Goal: Task Accomplishment & Management: Manage account settings

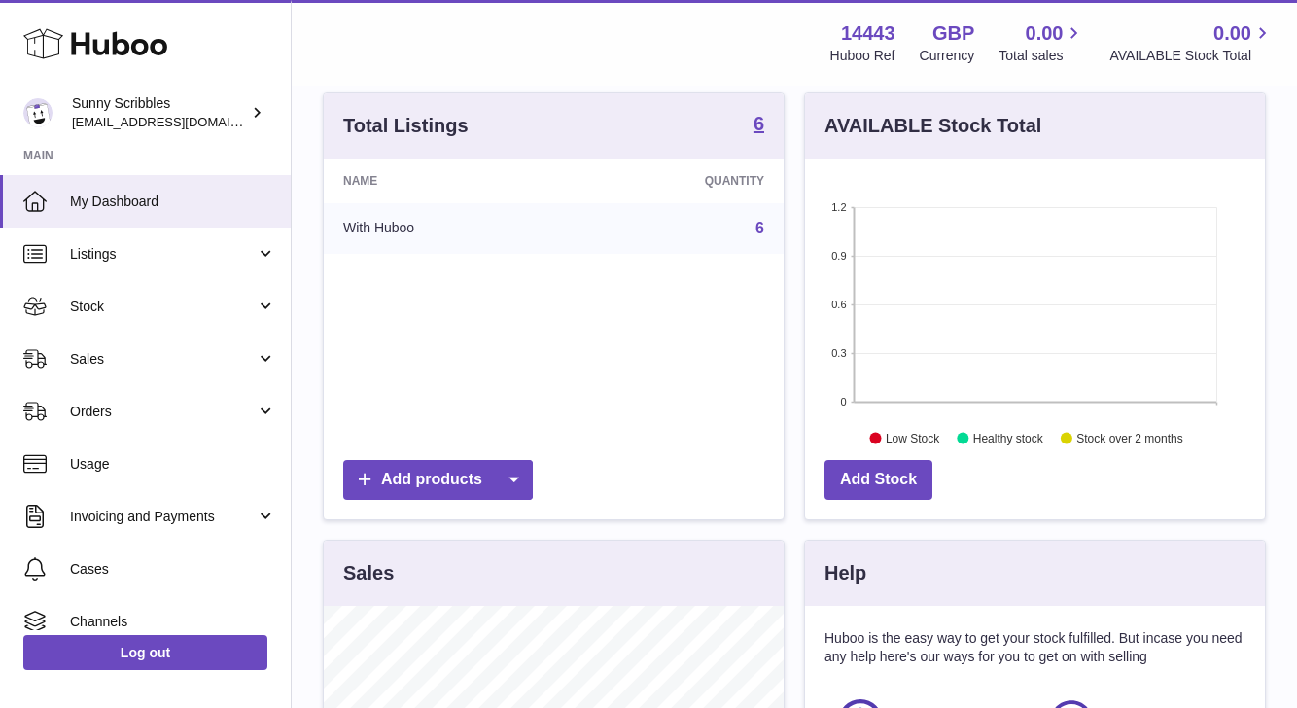
scroll to position [307, 0]
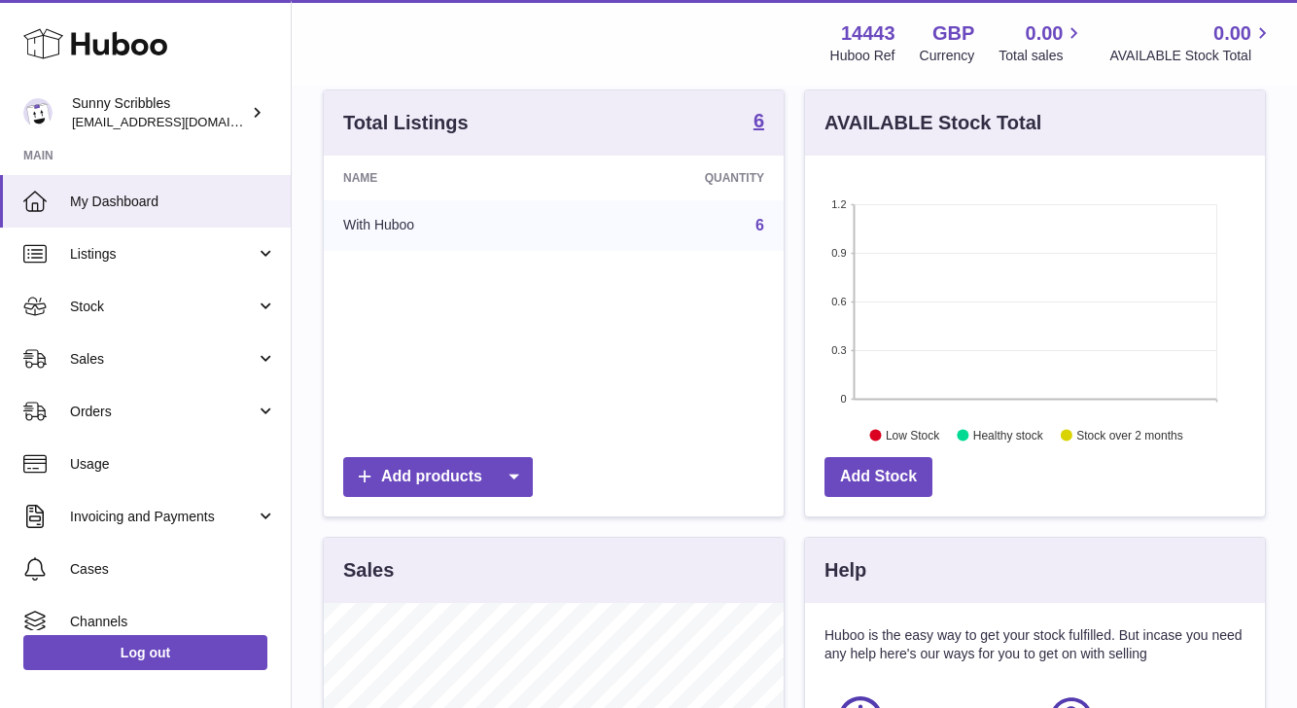
click at [575, 238] on td "6" at bounding box center [675, 225] width 217 height 51
click at [457, 221] on td "With Huboo" at bounding box center [445, 225] width 243 height 51
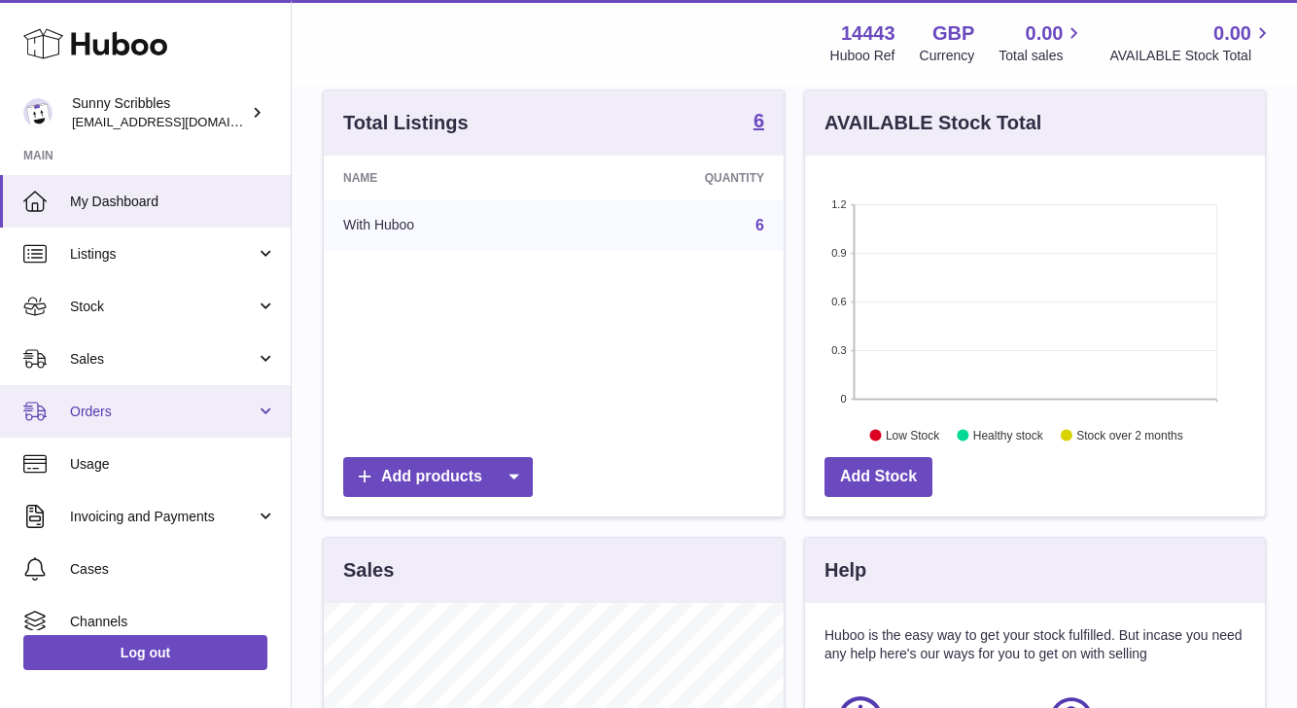
click at [154, 420] on link "Orders" at bounding box center [145, 411] width 291 height 52
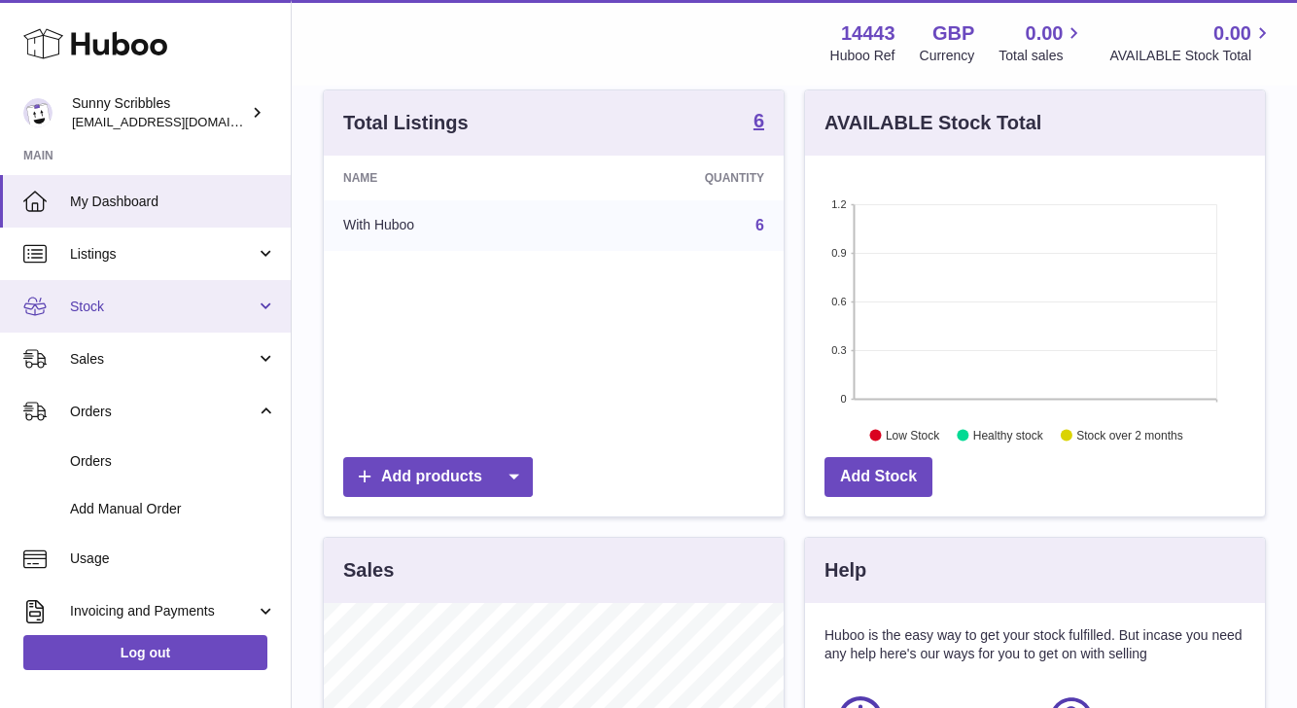
click at [148, 316] on link "Stock" at bounding box center [145, 306] width 291 height 52
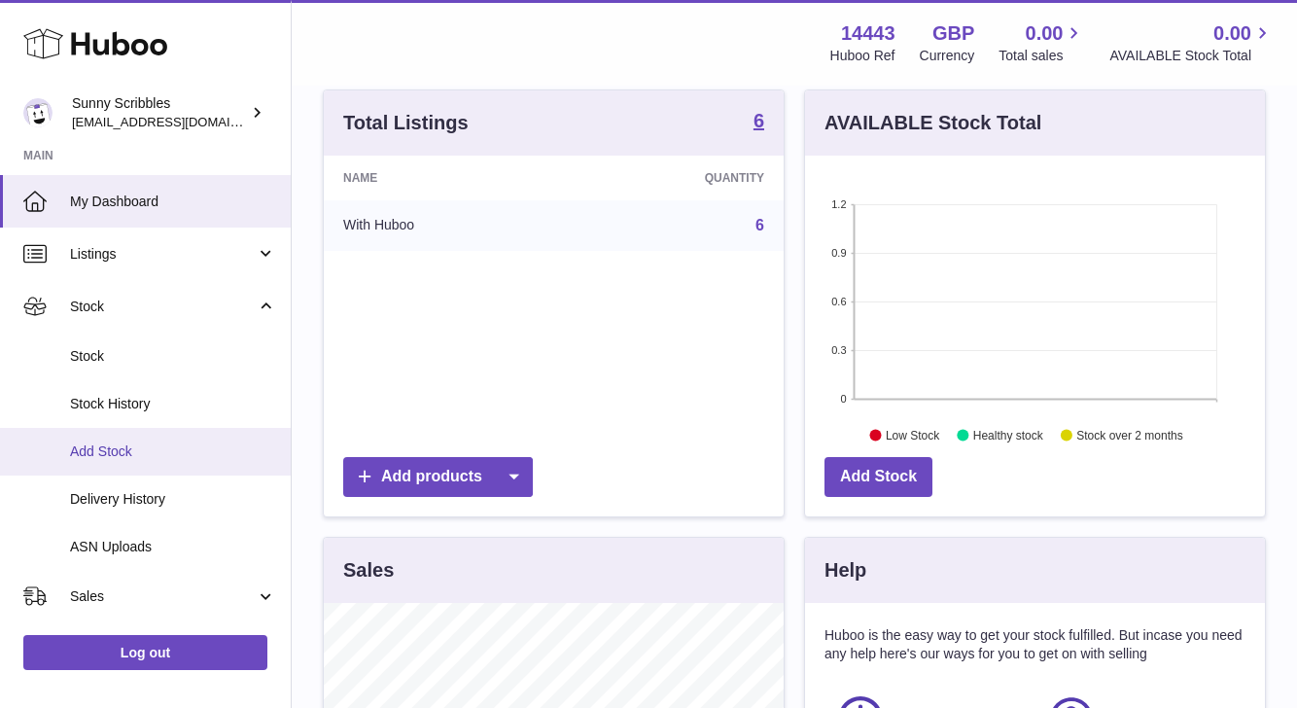
click at [127, 464] on link "Add Stock" at bounding box center [145, 452] width 291 height 48
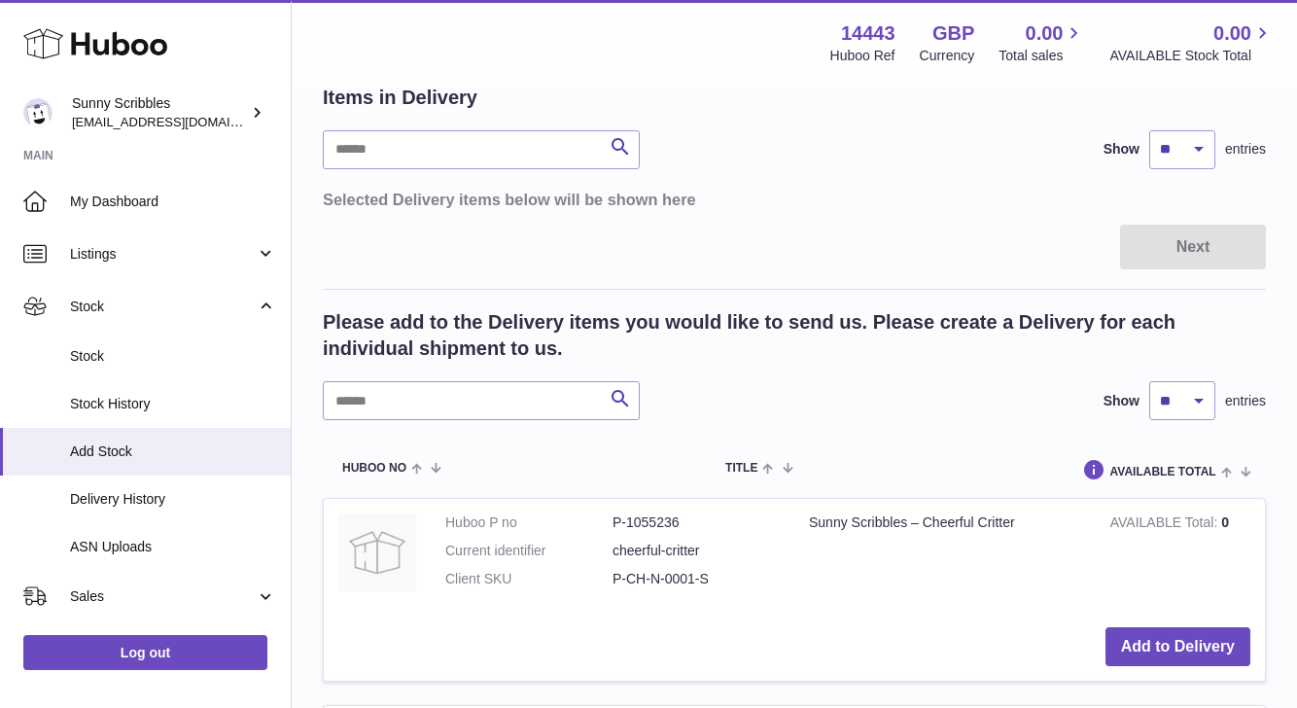
scroll to position [173, 0]
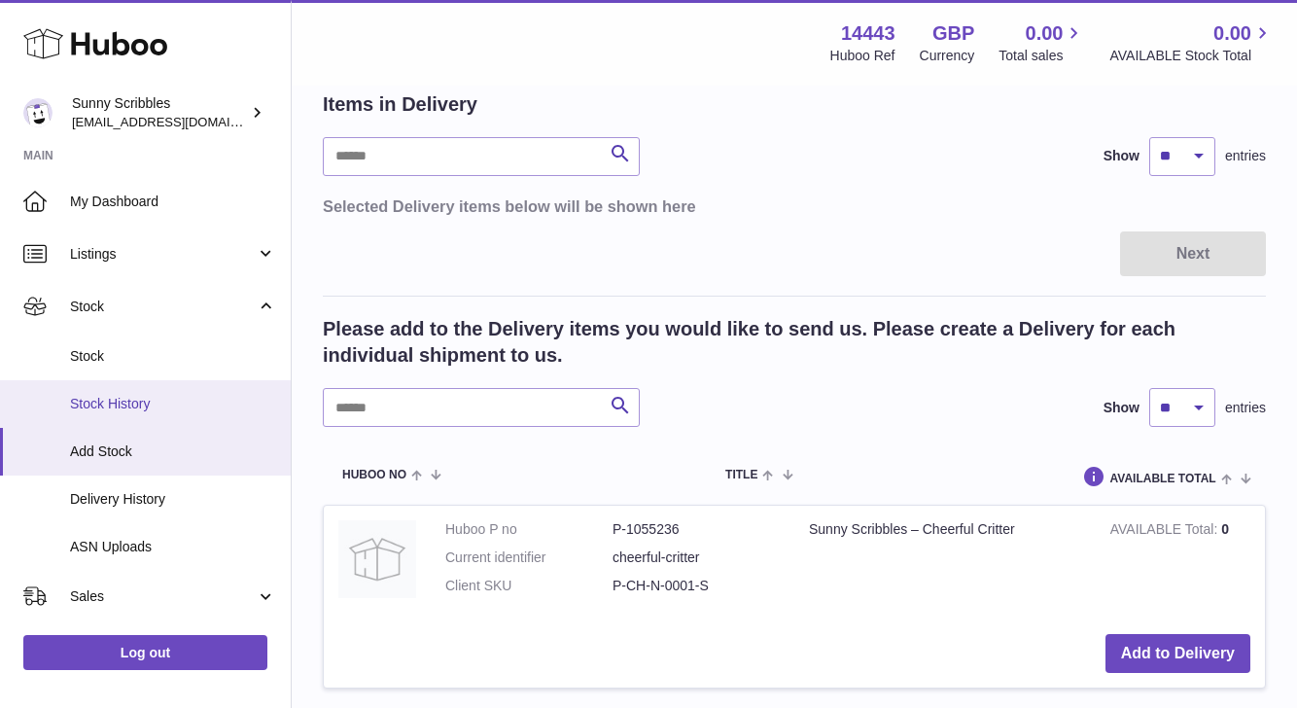
click at [150, 400] on span "Stock History" at bounding box center [173, 404] width 206 height 18
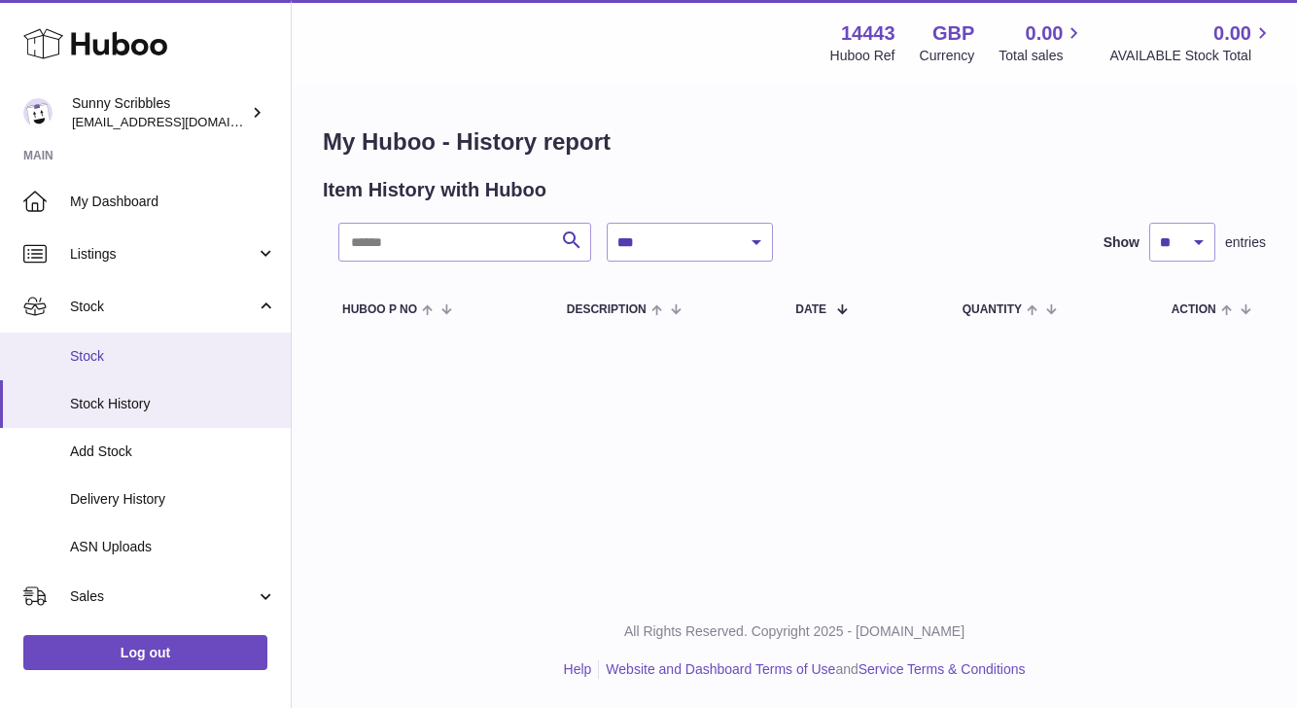
click at [155, 356] on span "Stock" at bounding box center [173, 356] width 206 height 18
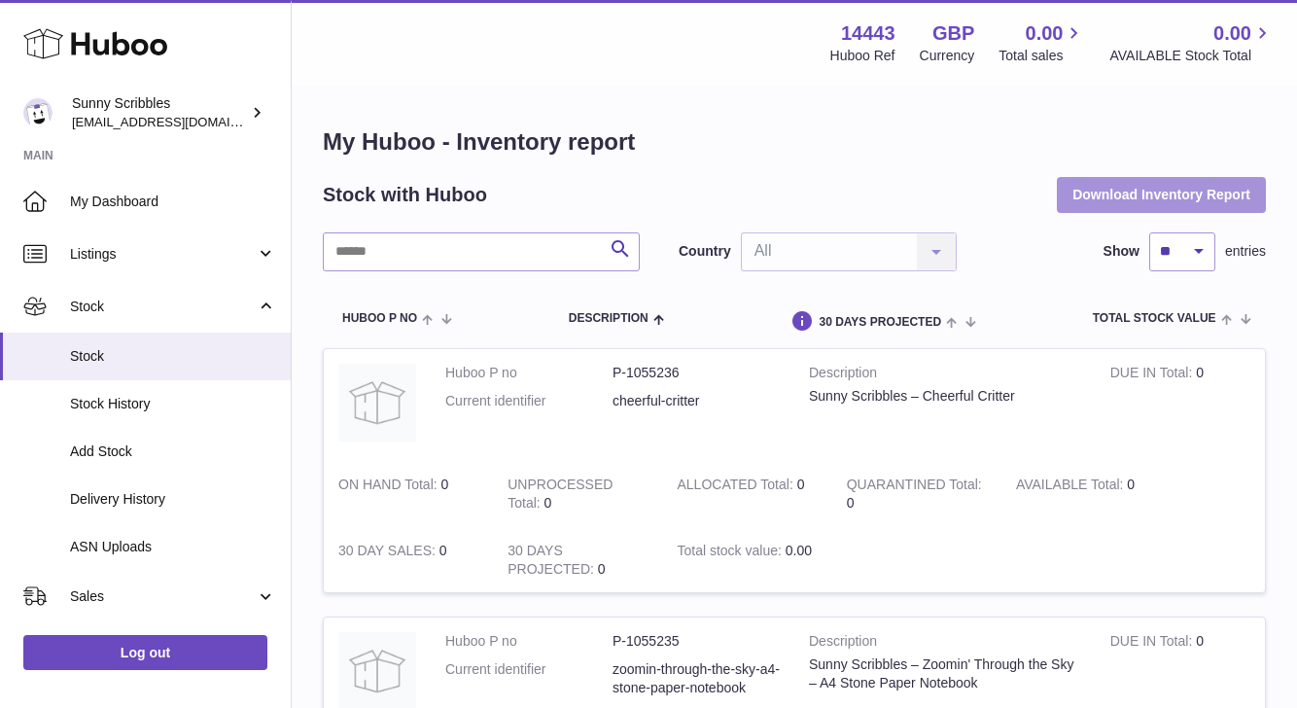
click at [1151, 199] on button "Download Inventory Report" at bounding box center [1161, 194] width 209 height 35
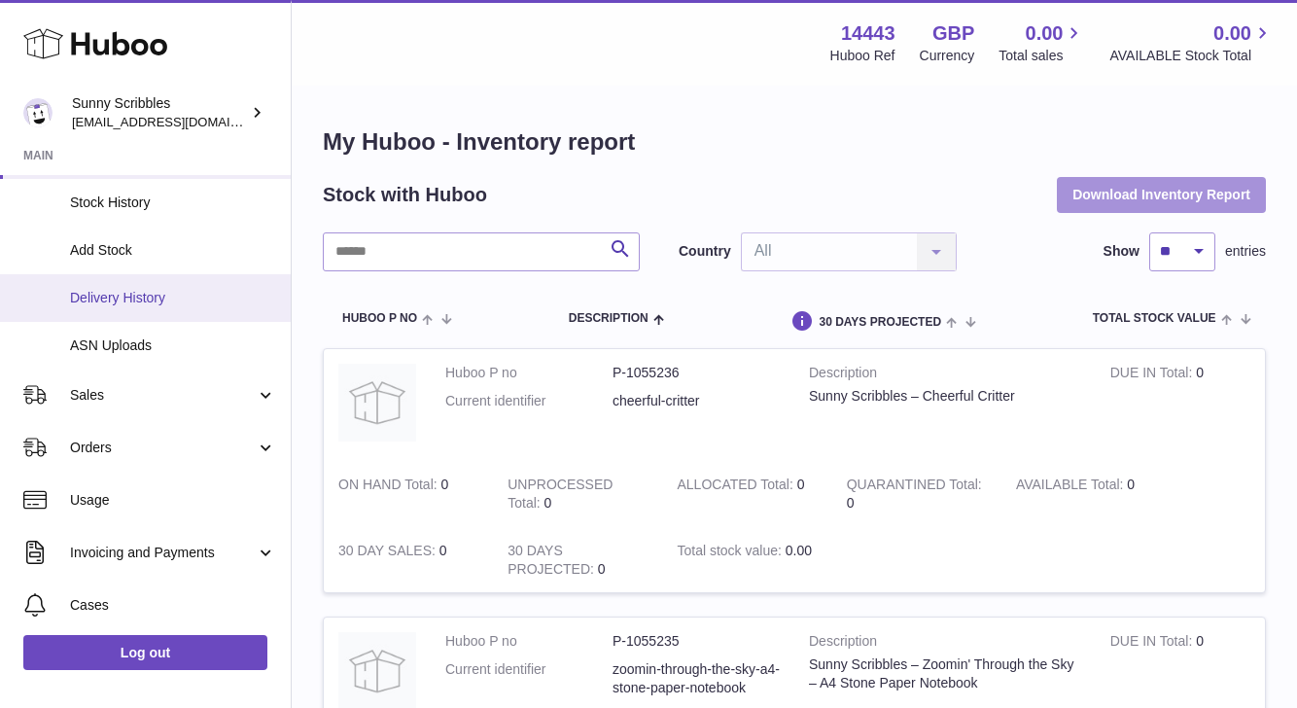
scroll to position [339, 0]
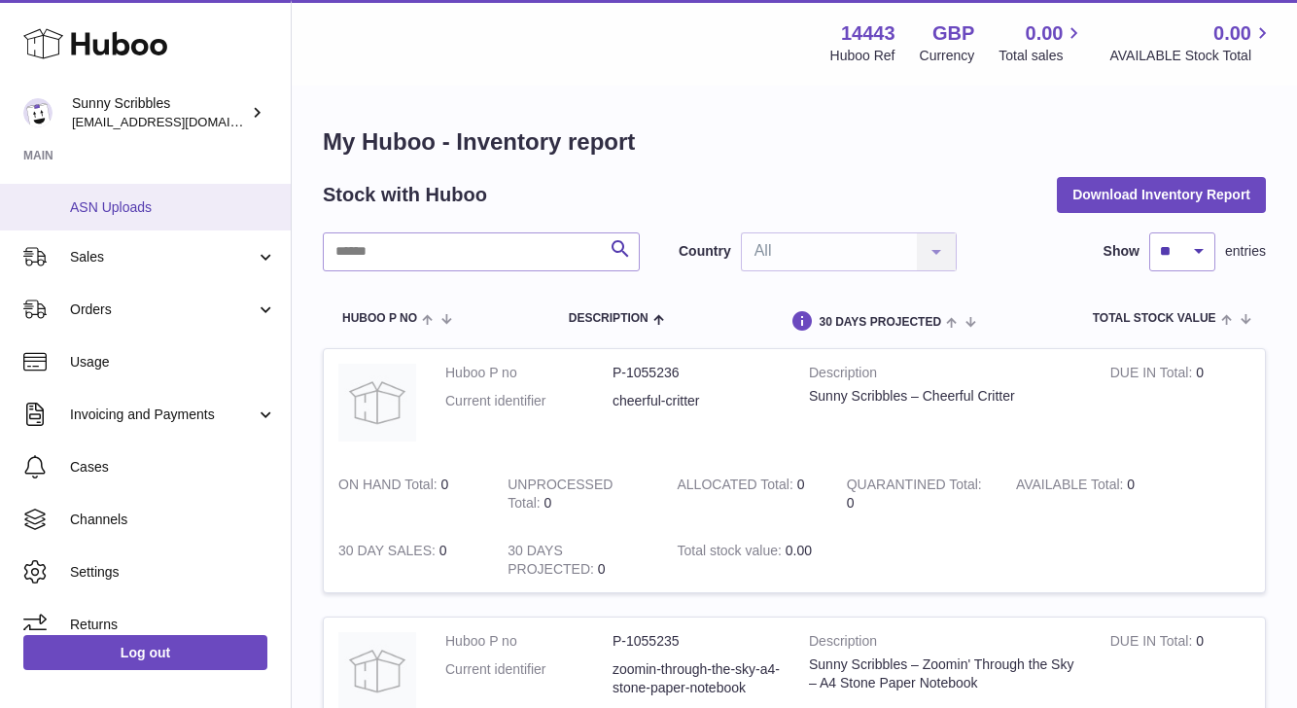
click at [156, 218] on link "ASN Uploads" at bounding box center [145, 208] width 291 height 48
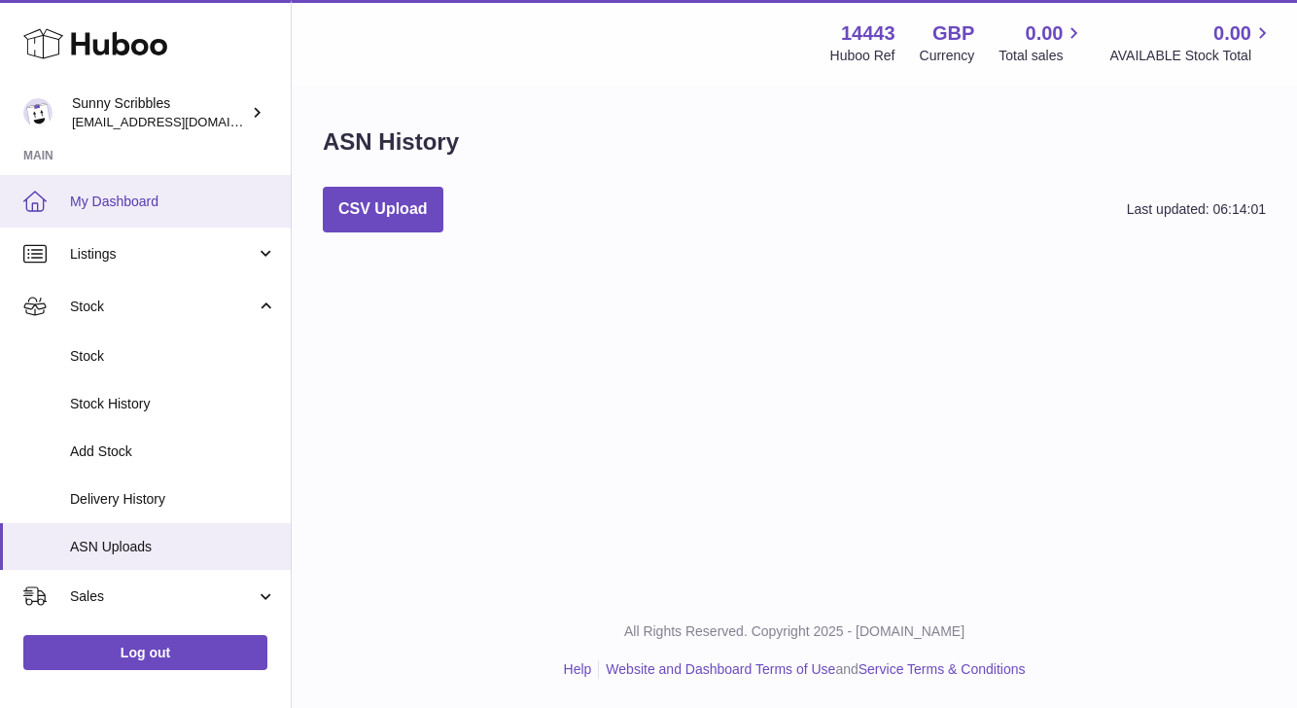
click at [119, 206] on span "My Dashboard" at bounding box center [173, 201] width 206 height 18
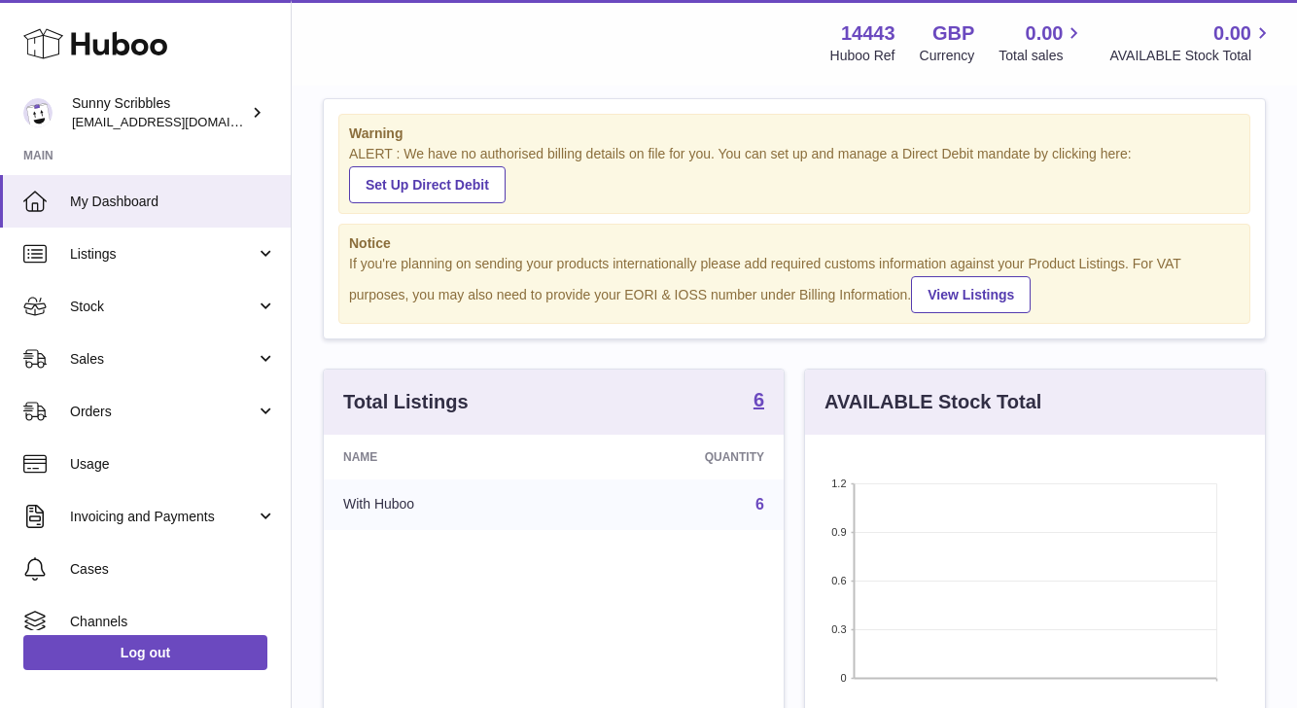
scroll to position [45, 0]
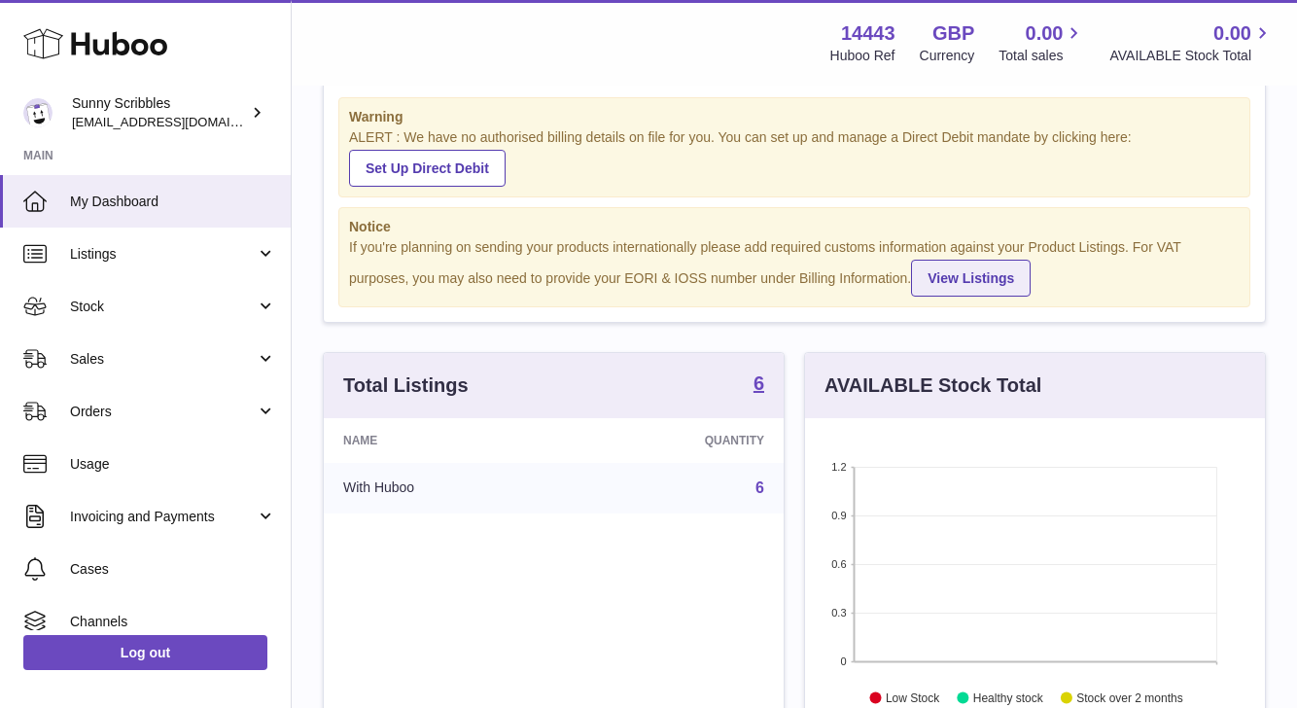
click at [959, 263] on link "View Listings" at bounding box center [971, 278] width 120 height 37
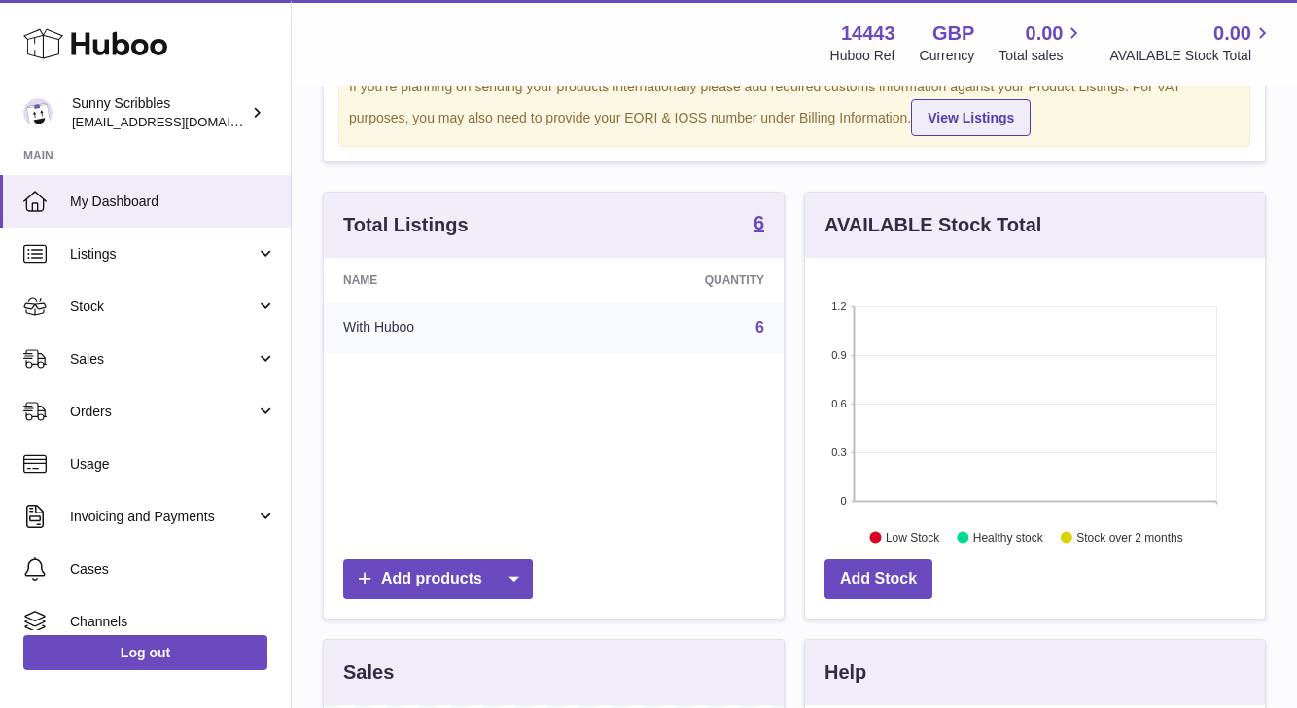
scroll to position [282, 0]
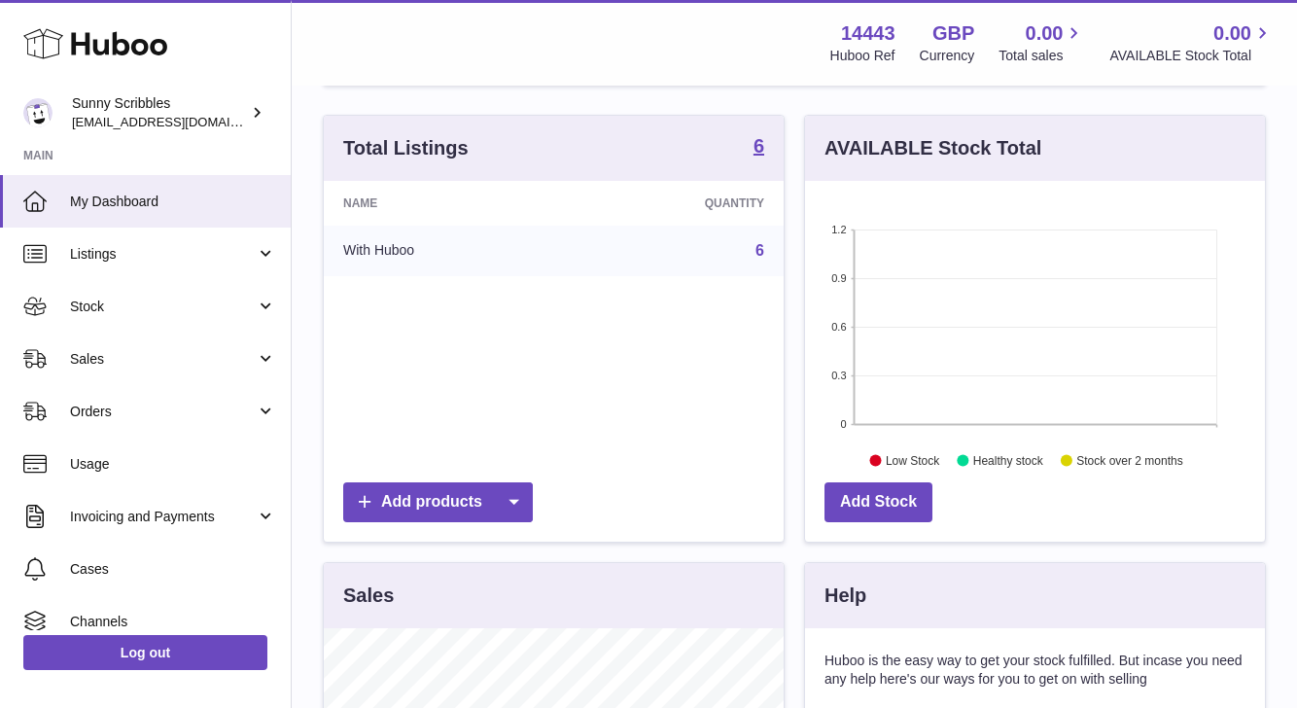
click at [589, 267] on td "6" at bounding box center [675, 251] width 217 height 51
click at [589, 264] on td "6" at bounding box center [675, 251] width 217 height 51
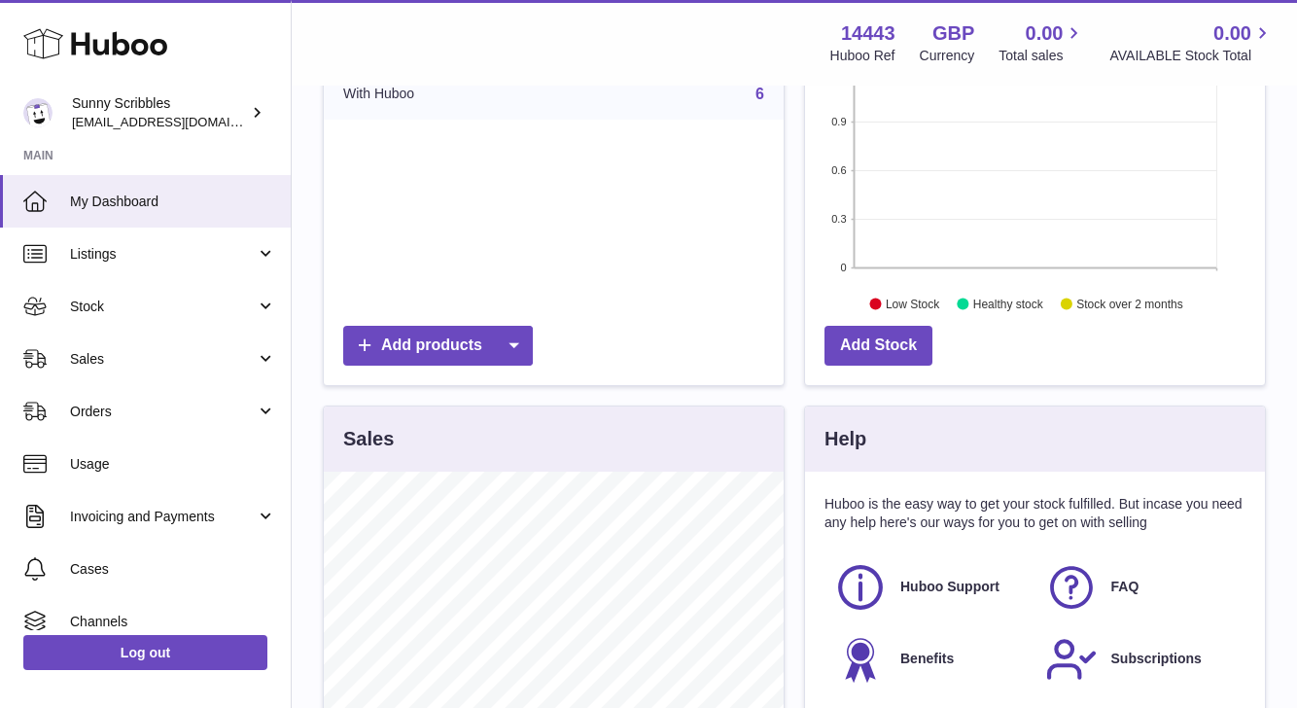
scroll to position [488, 0]
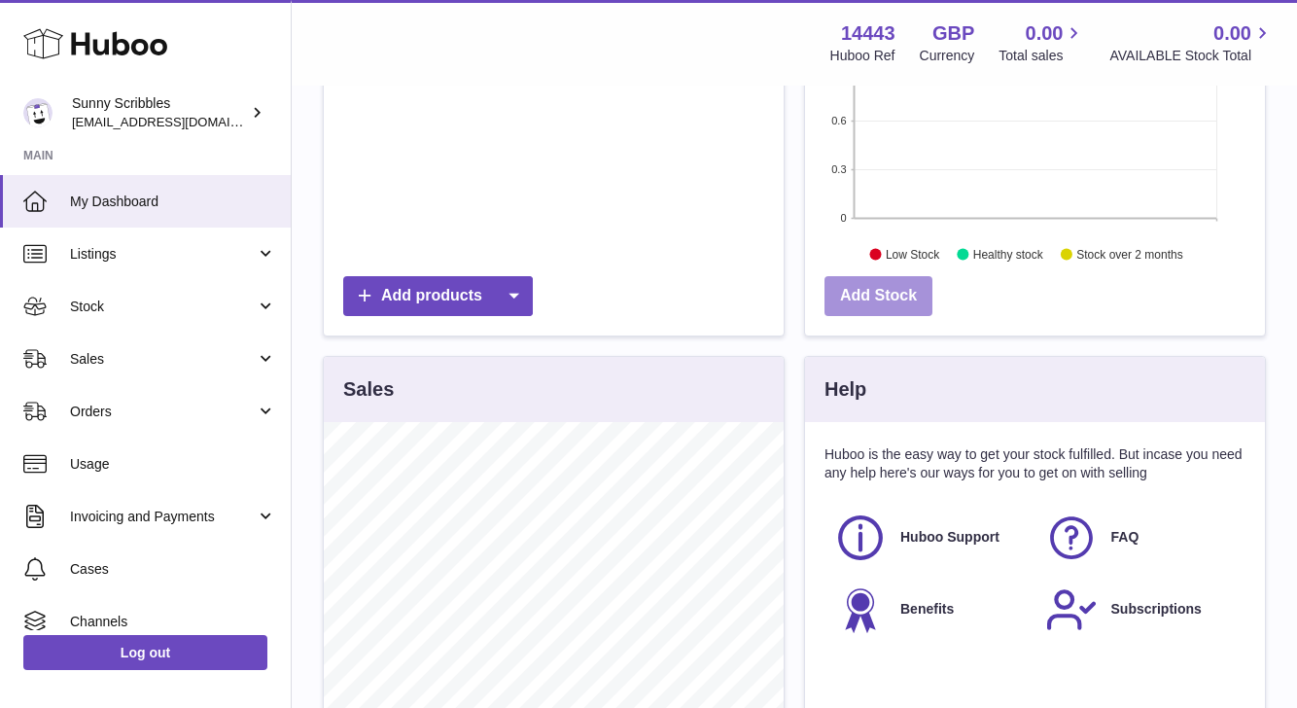
click at [880, 300] on link "Add Stock" at bounding box center [878, 296] width 108 height 40
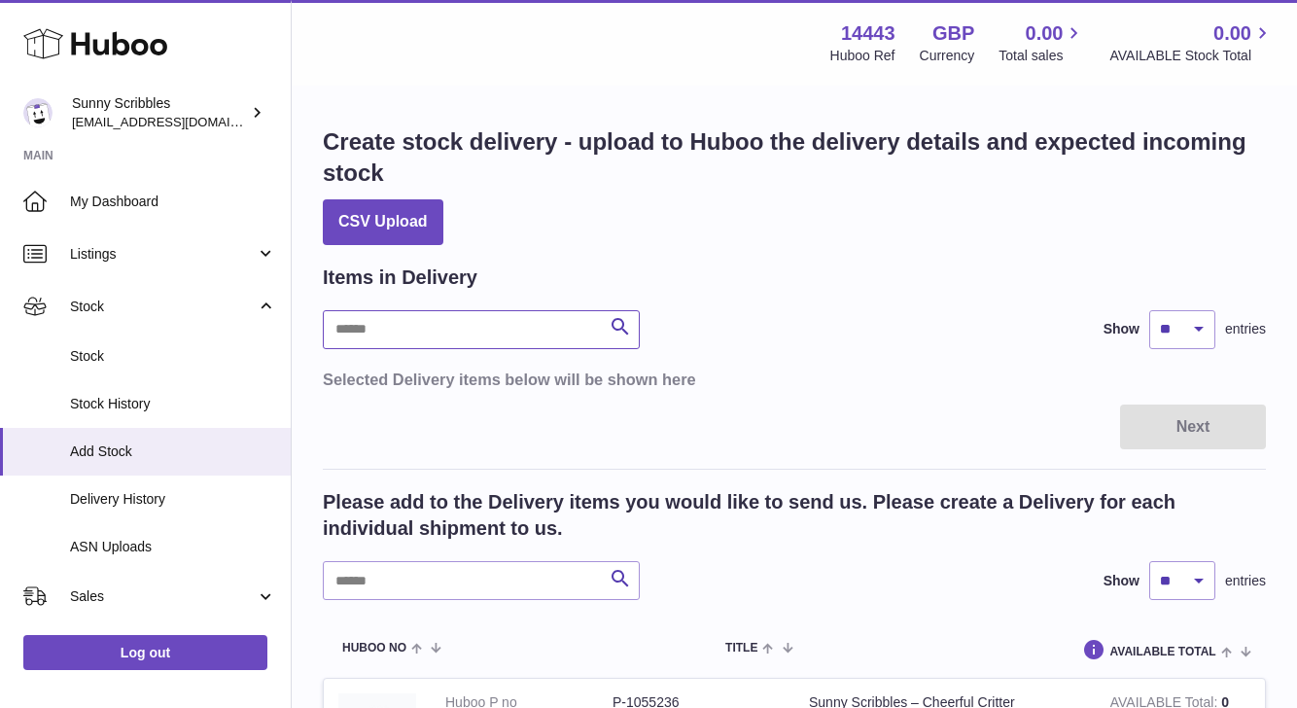
click at [530, 334] on input "text" at bounding box center [481, 329] width 317 height 39
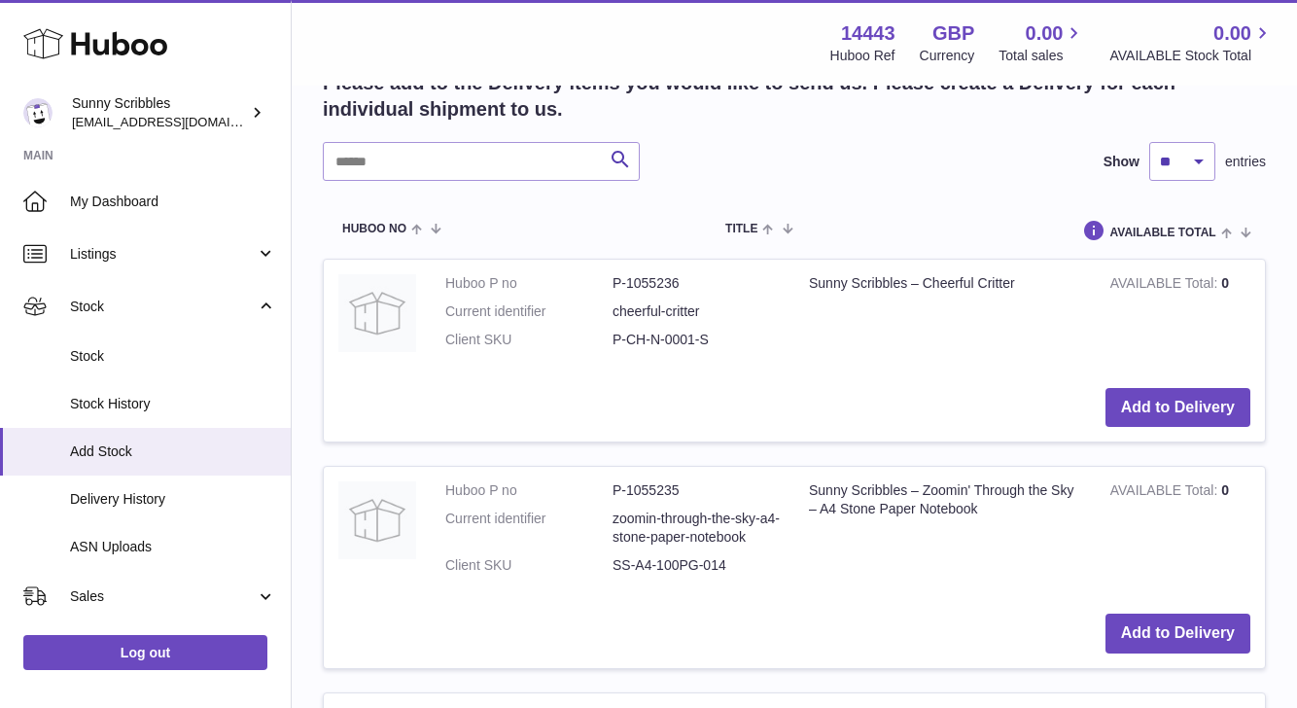
scroll to position [422, 0]
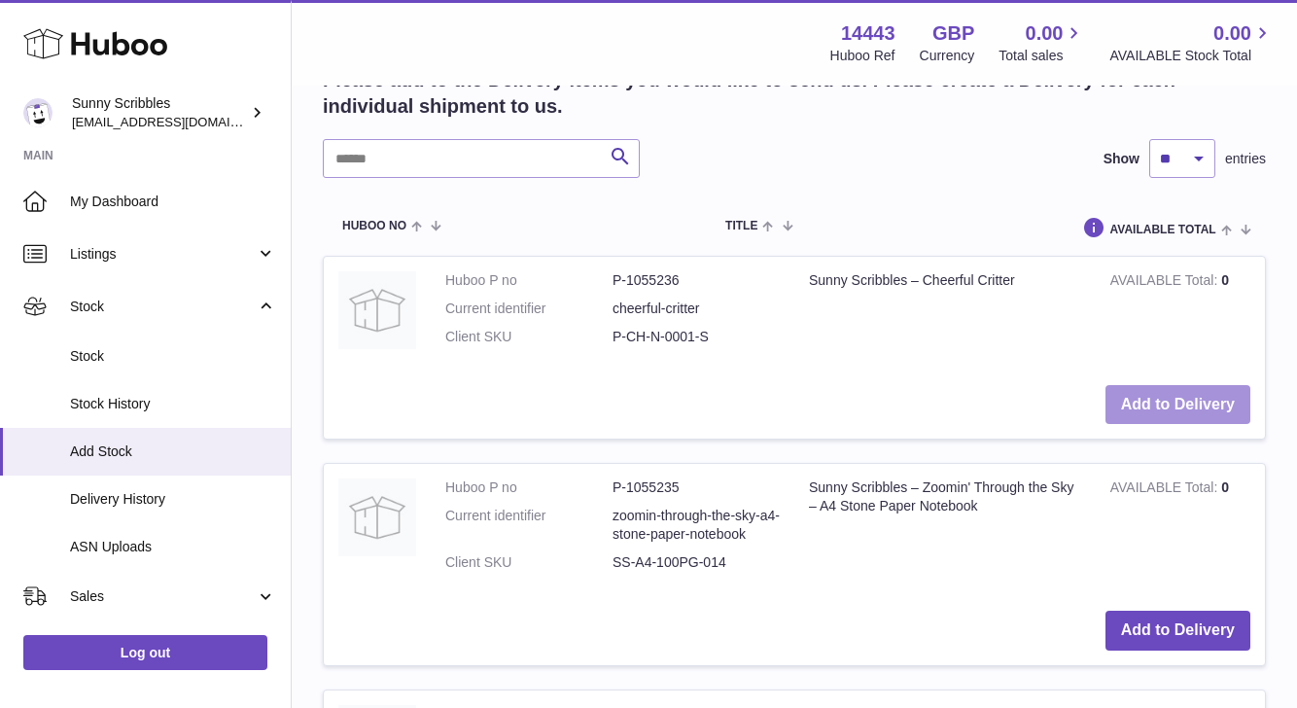
click at [1206, 408] on button "Add to Delivery" at bounding box center [1177, 405] width 145 height 40
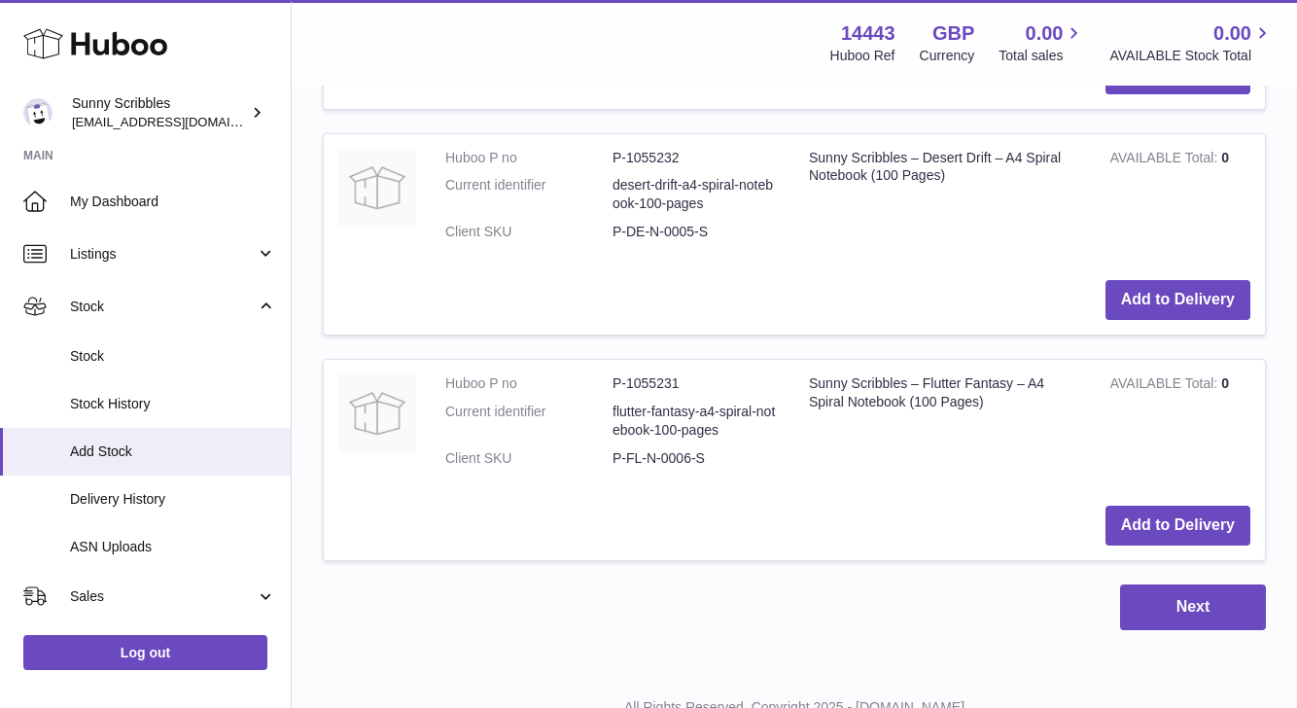
scroll to position [1746, 0]
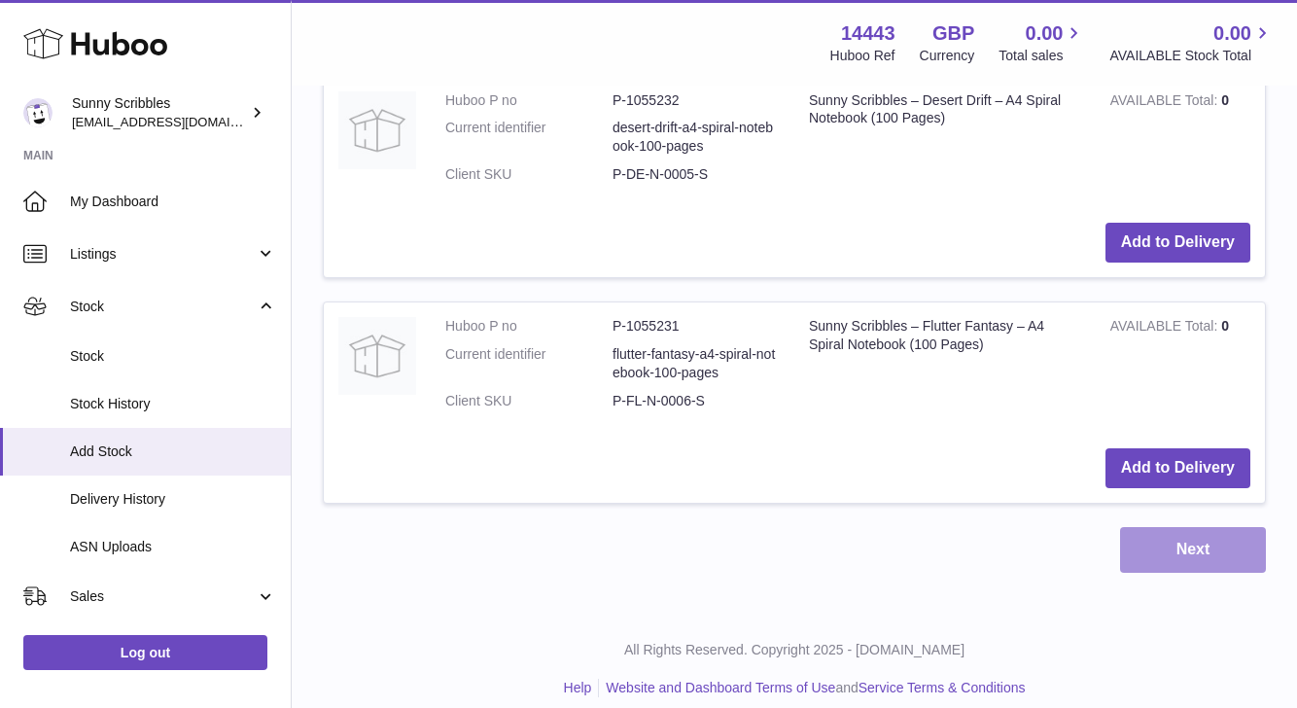
click at [1194, 530] on button "Next" at bounding box center [1193, 550] width 146 height 46
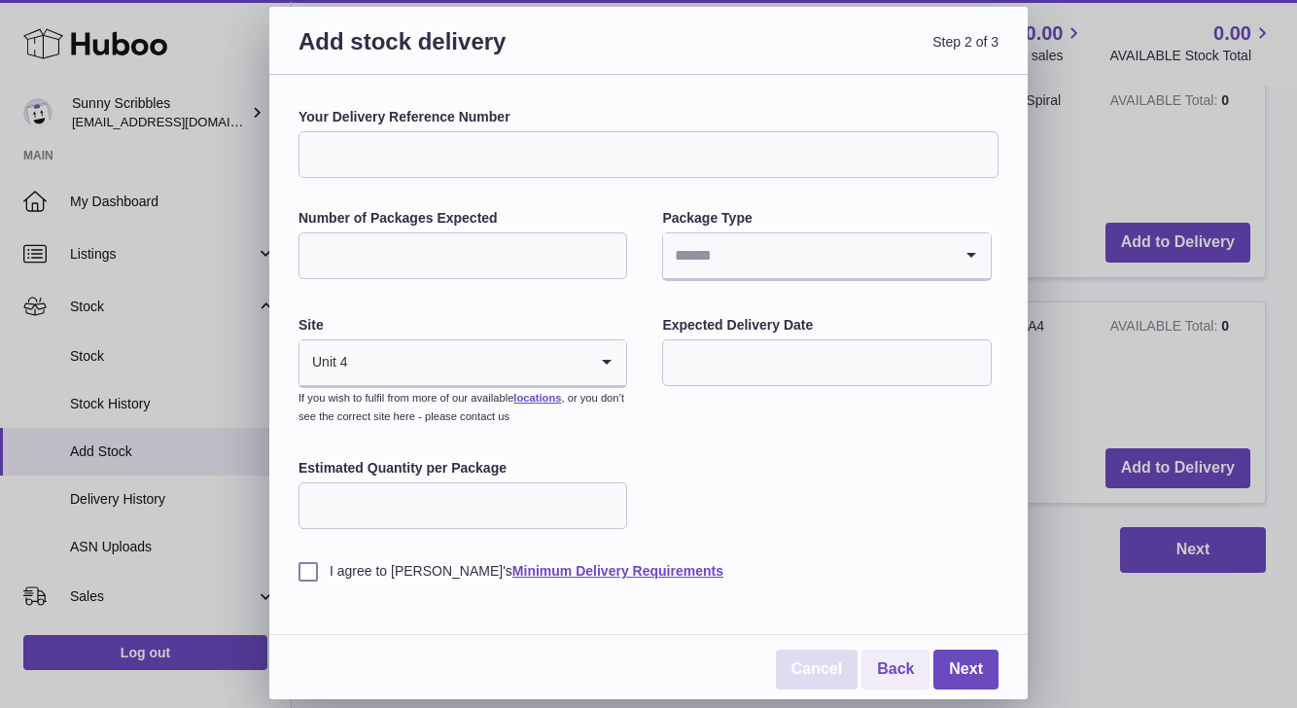
click at [833, 680] on link "Cancel" at bounding box center [817, 669] width 82 height 40
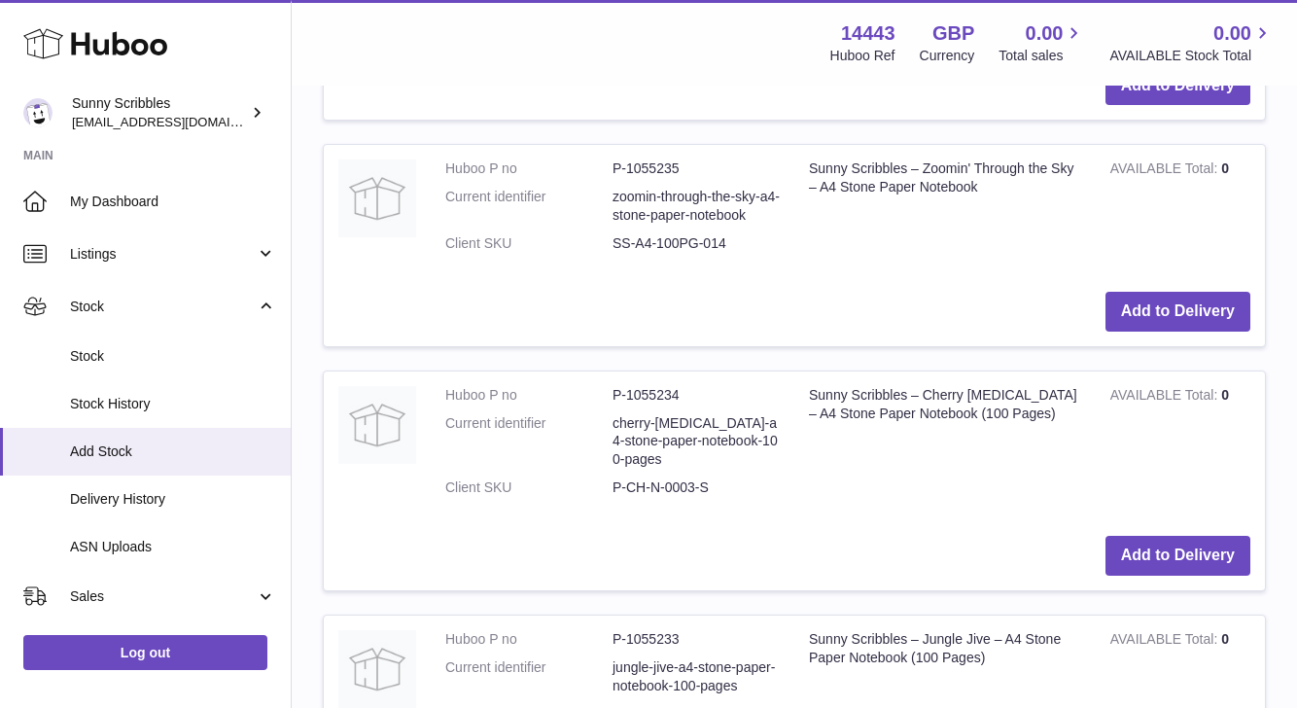
scroll to position [0, 0]
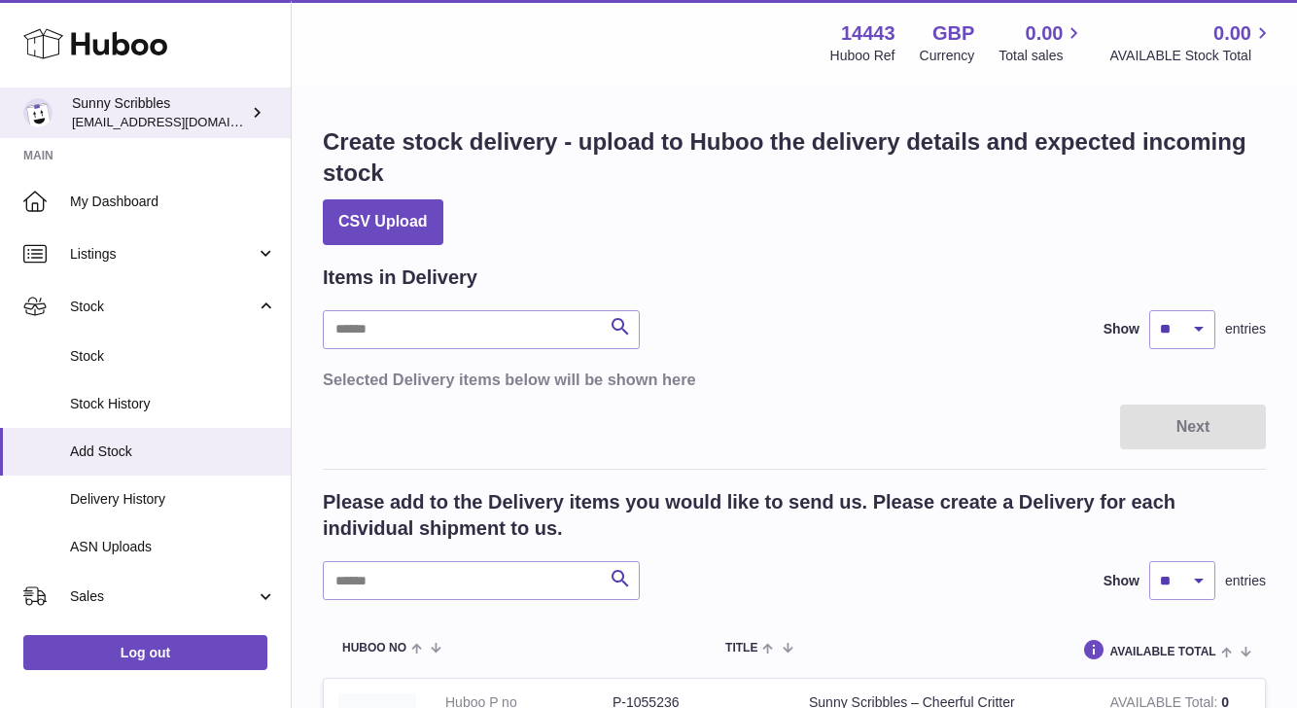
click at [147, 107] on div "Sunny Scribbles bemanager811@gmail.com" at bounding box center [159, 112] width 175 height 37
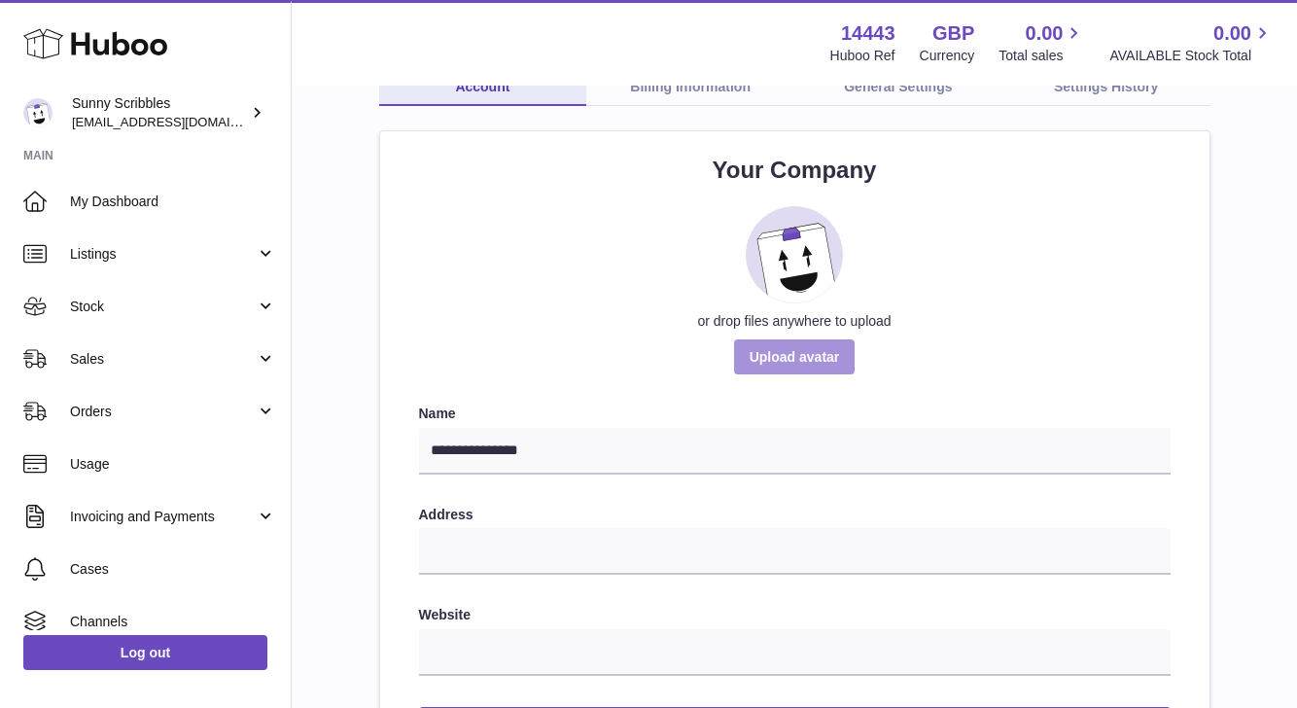
scroll to position [106, 0]
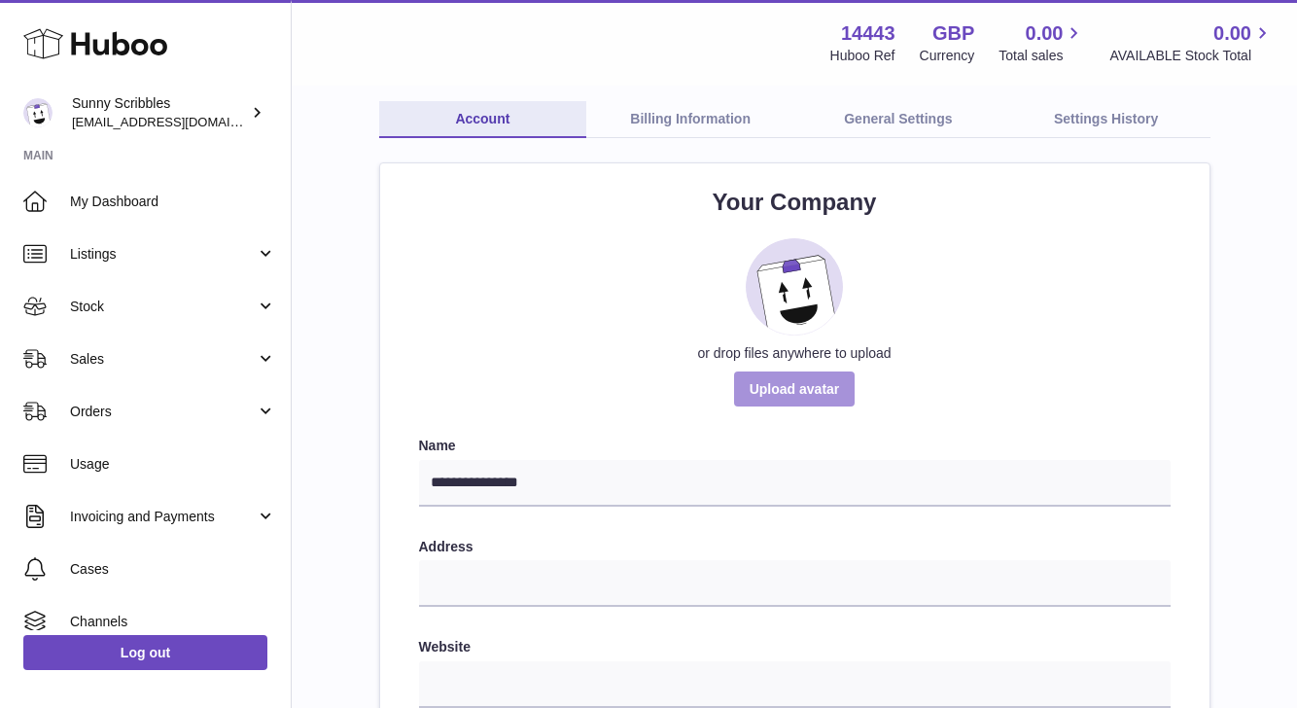
click at [793, 397] on label at bounding box center [795, 388] width 122 height 35
click at [839, 486] on input "or drop files anywhere to upload" at bounding box center [839, 486] width 1 height 1
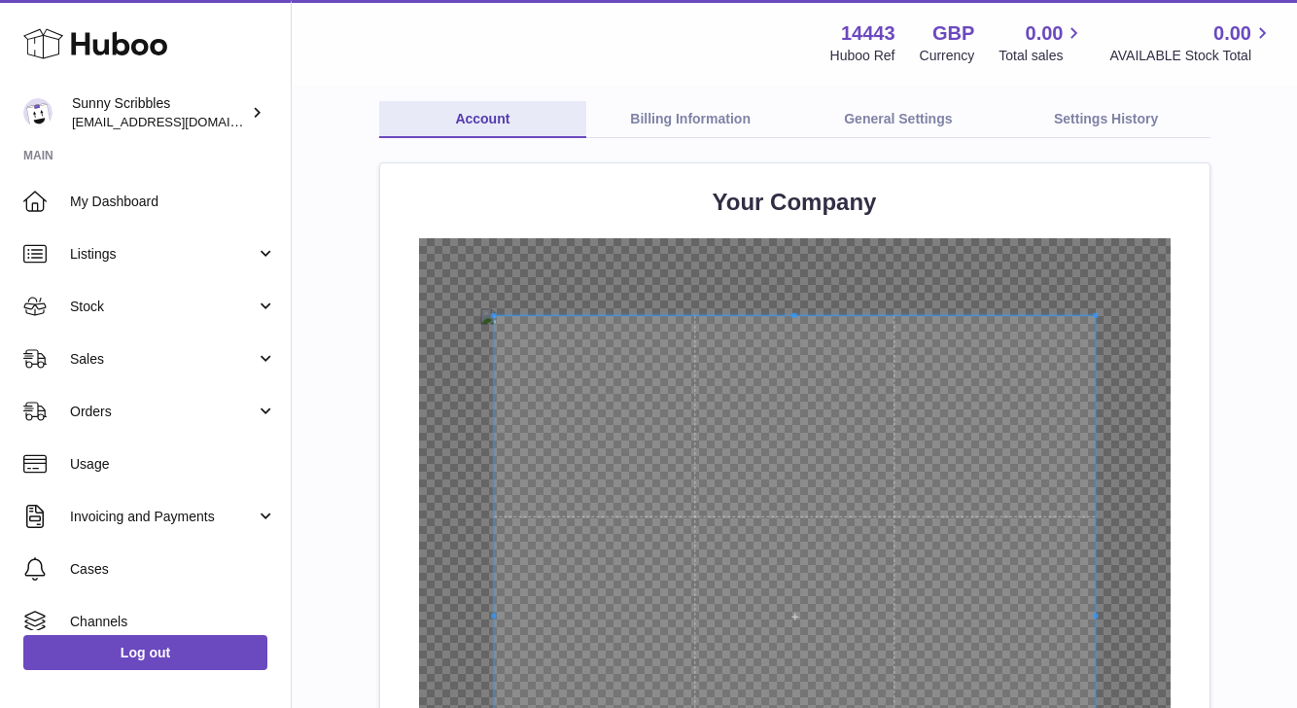
click at [1002, 192] on h2 "Your Company" at bounding box center [794, 202] width 751 height 31
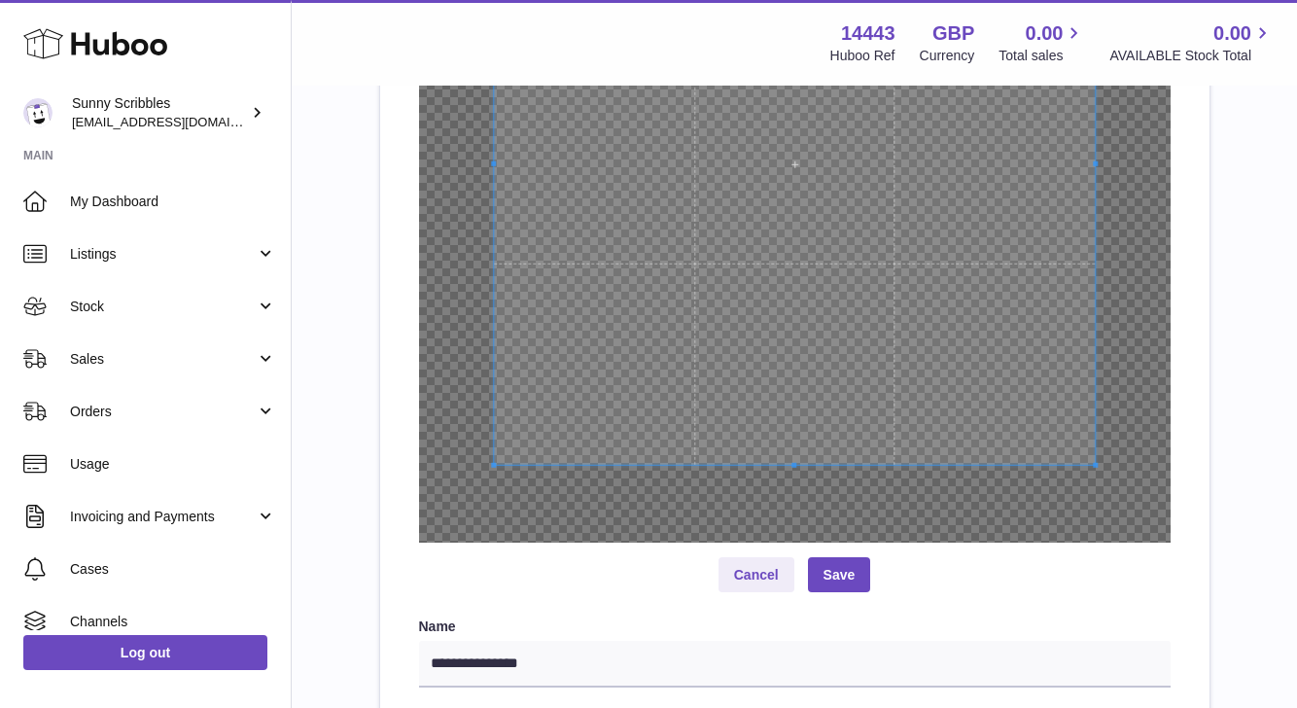
scroll to position [605, 0]
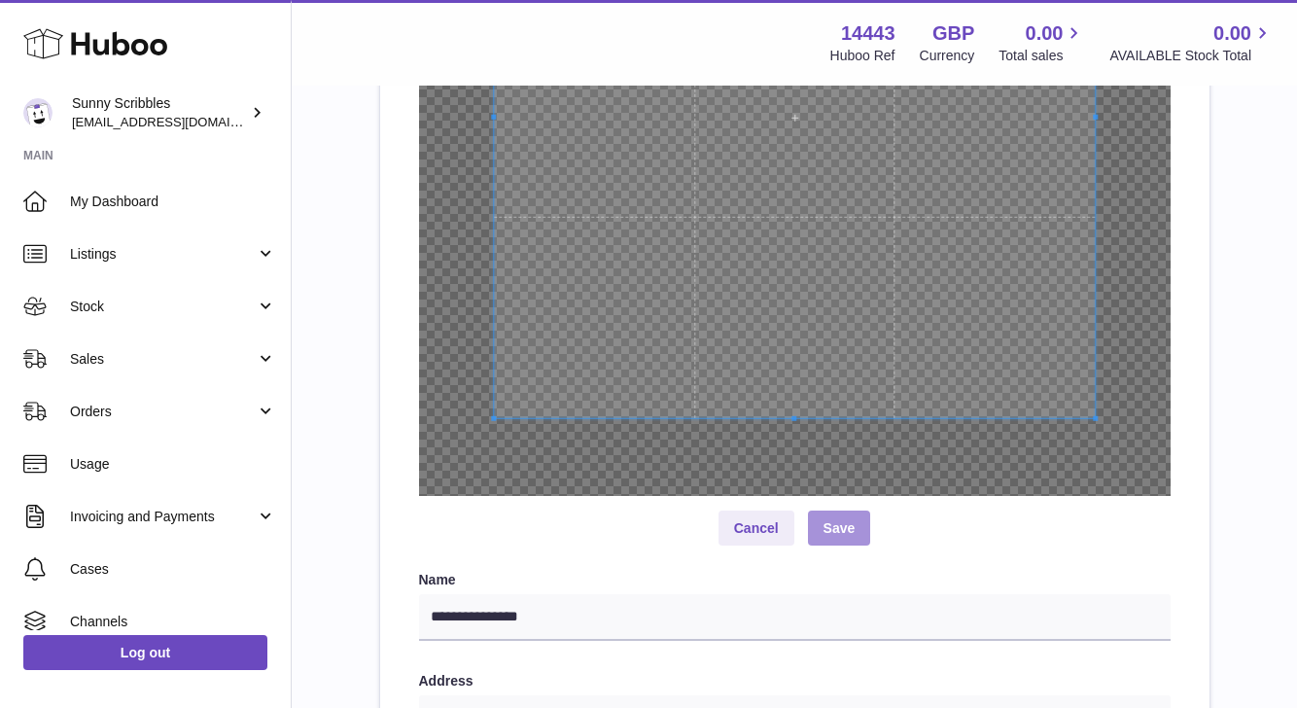
click at [858, 518] on button "Save" at bounding box center [839, 527] width 63 height 35
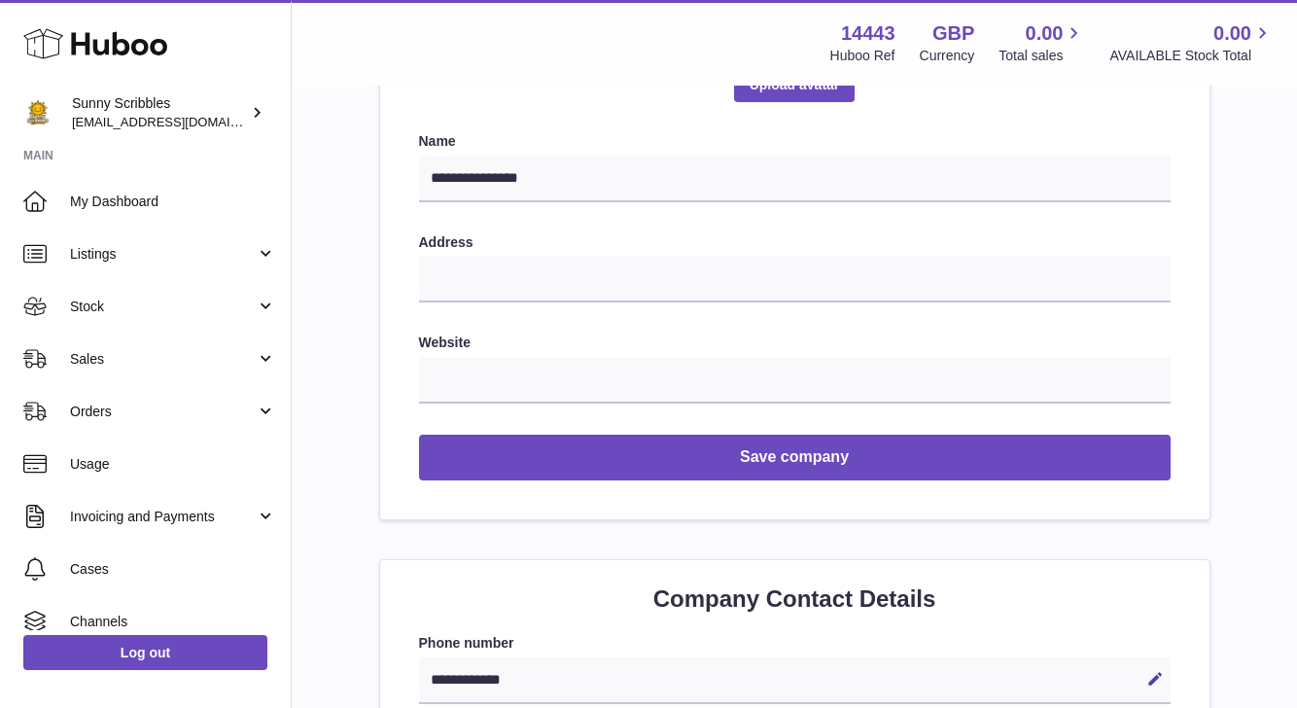
scroll to position [399, 0]
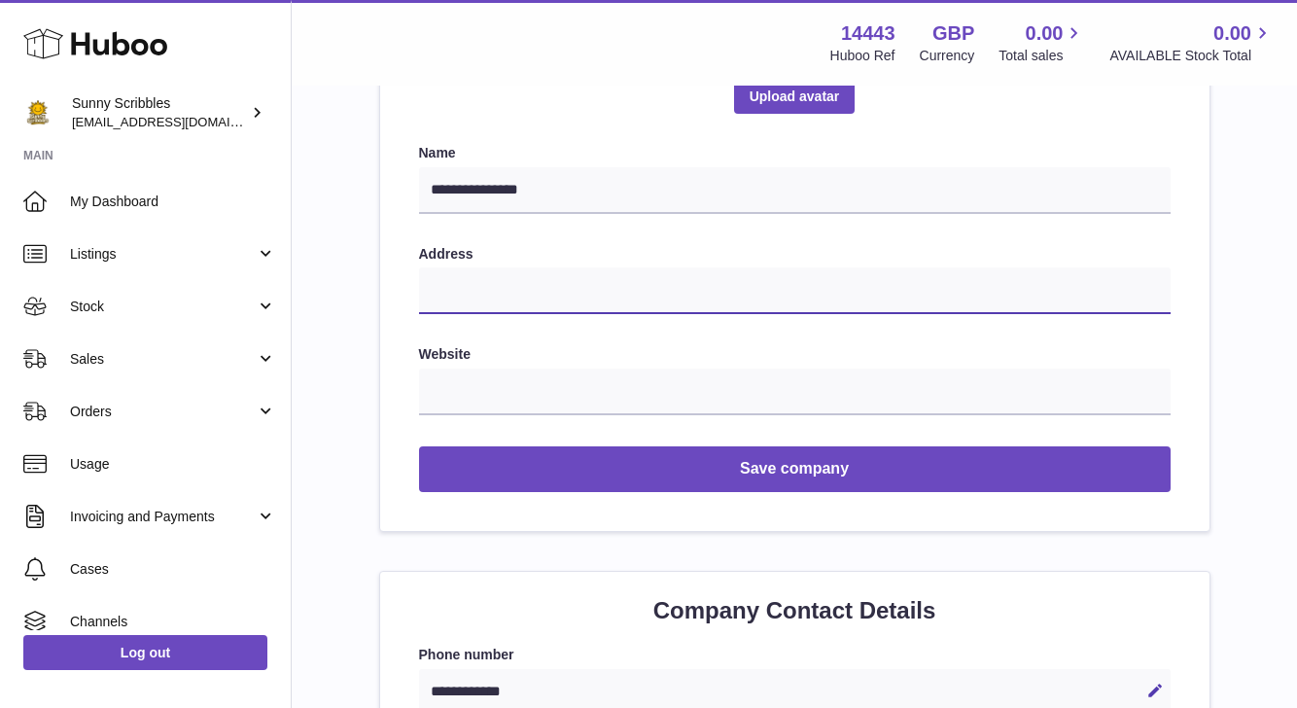
click at [495, 284] on input "text" at bounding box center [794, 290] width 751 height 47
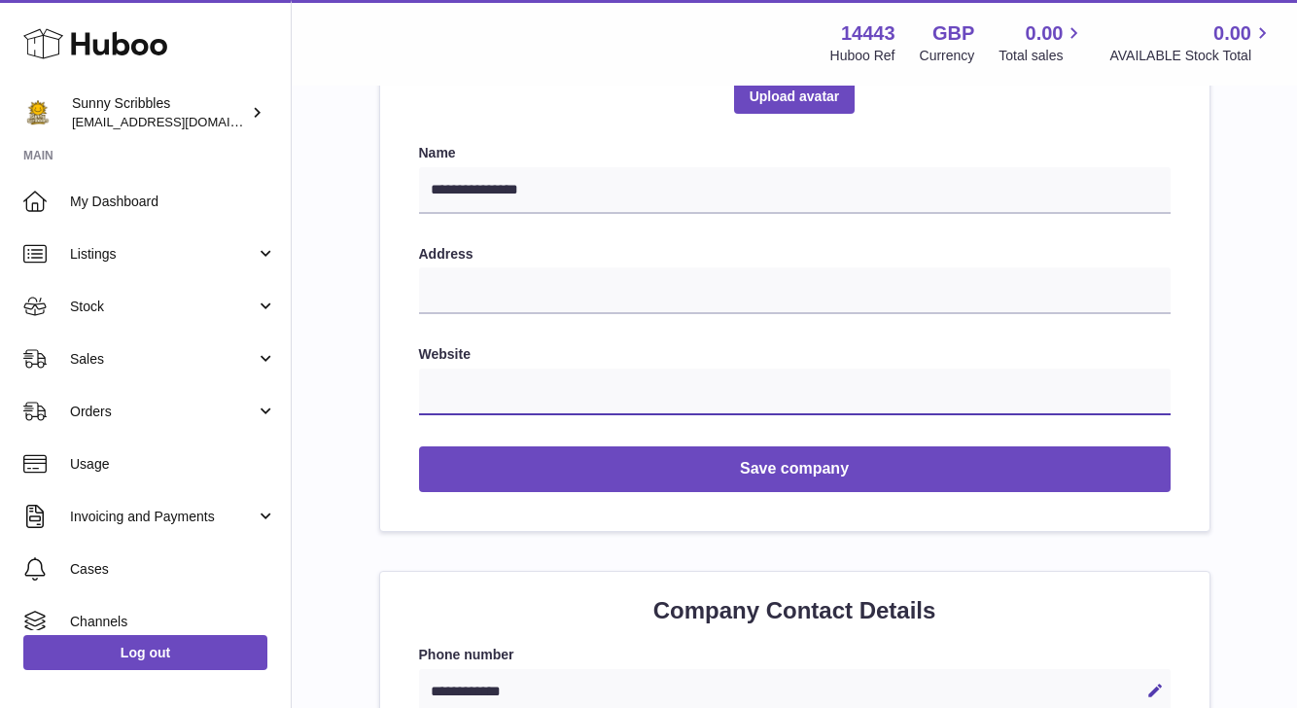
click at [474, 386] on input "text" at bounding box center [794, 391] width 751 height 47
paste input "**********"
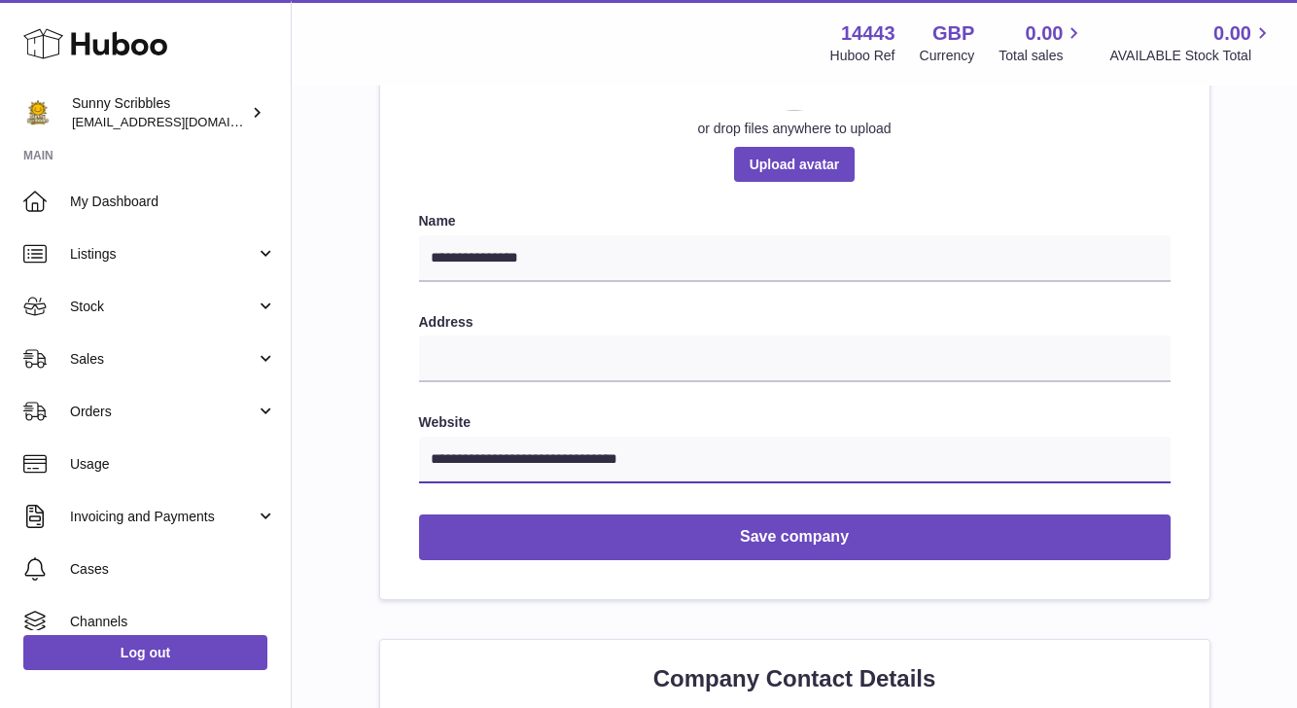
scroll to position [343, 0]
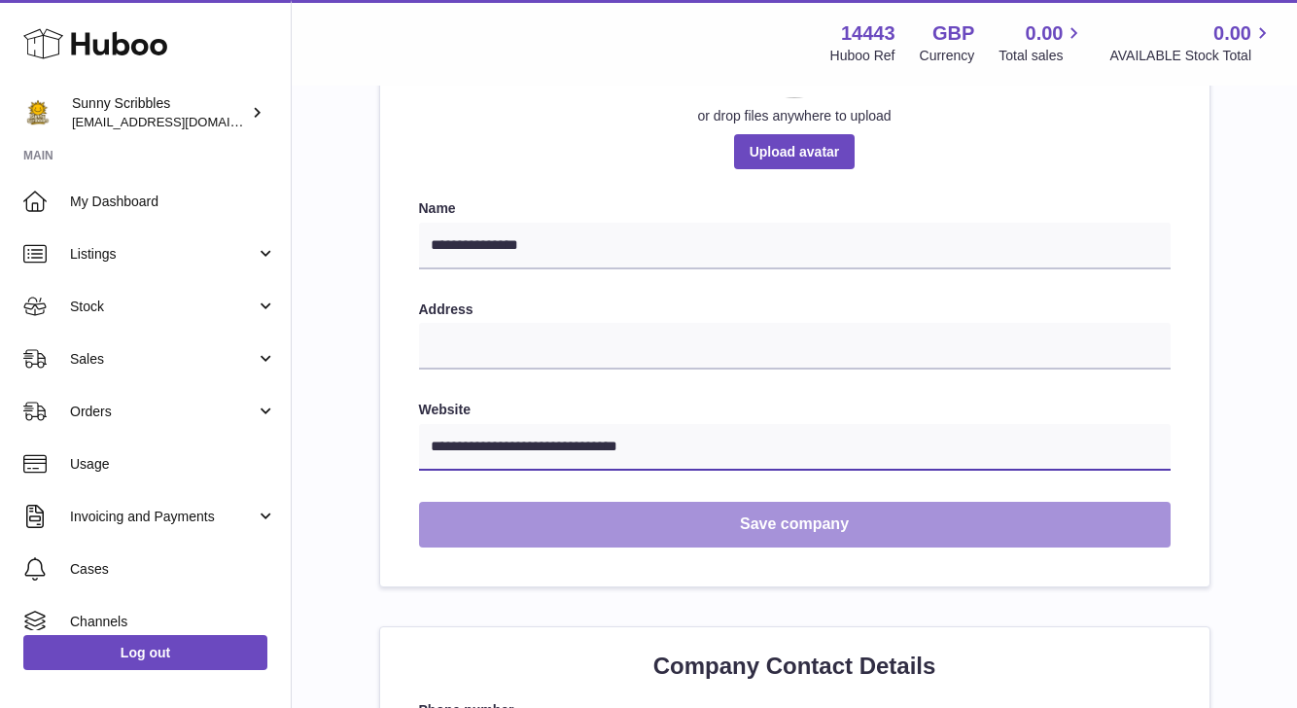
type input "**********"
click at [736, 517] on button "Save company" at bounding box center [794, 525] width 751 height 46
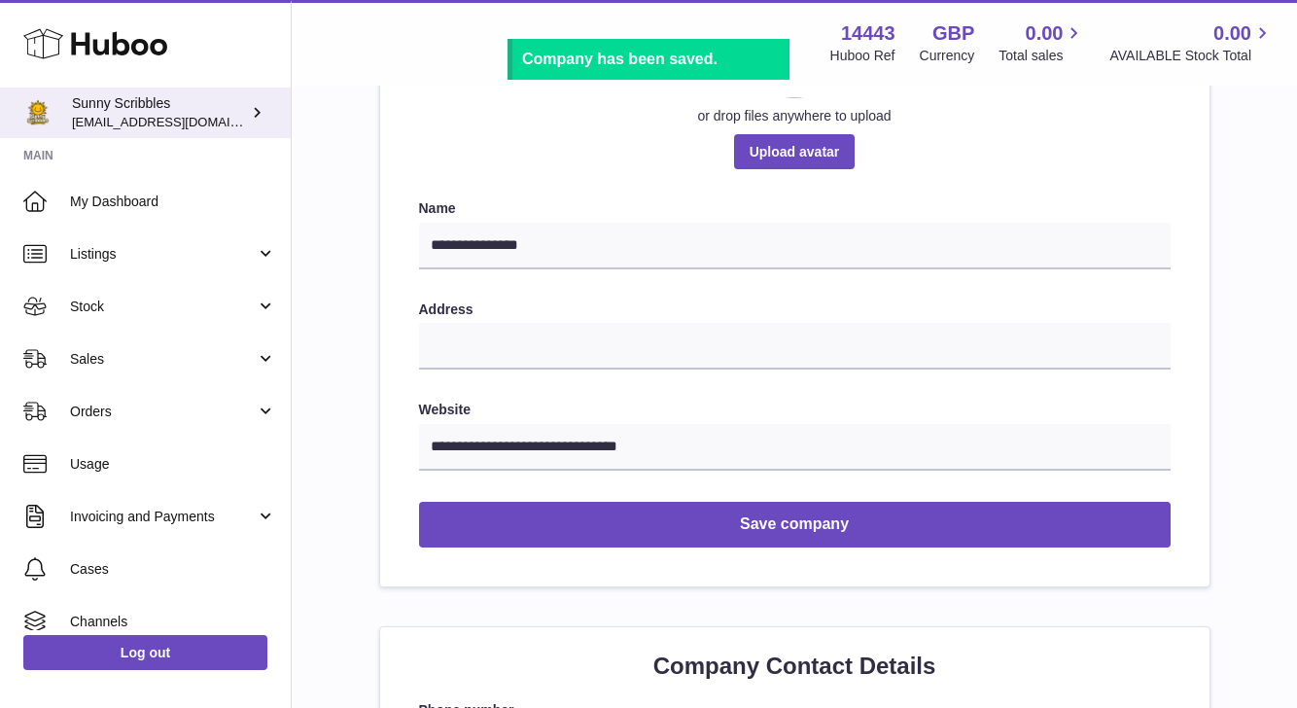
click at [140, 119] on span "[EMAIL_ADDRESS][DOMAIN_NAME]" at bounding box center [179, 122] width 214 height 16
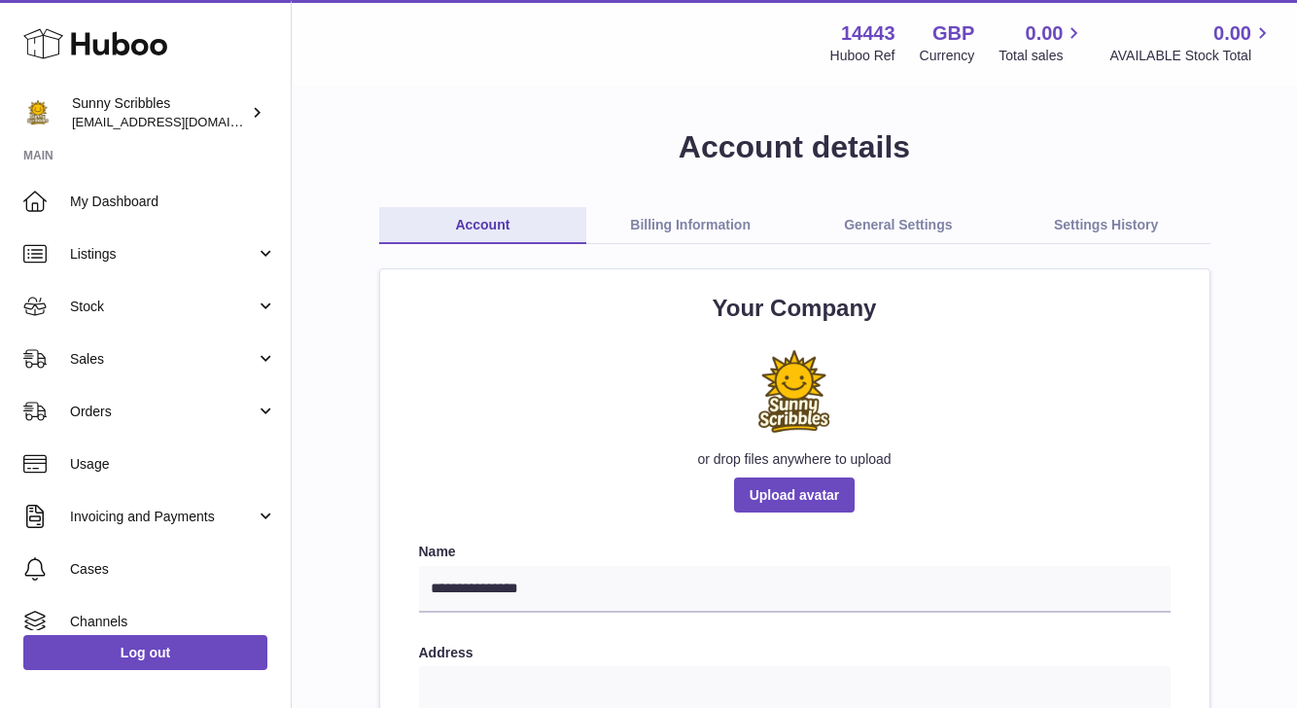
click at [707, 211] on link "Billing Information" at bounding box center [690, 225] width 208 height 37
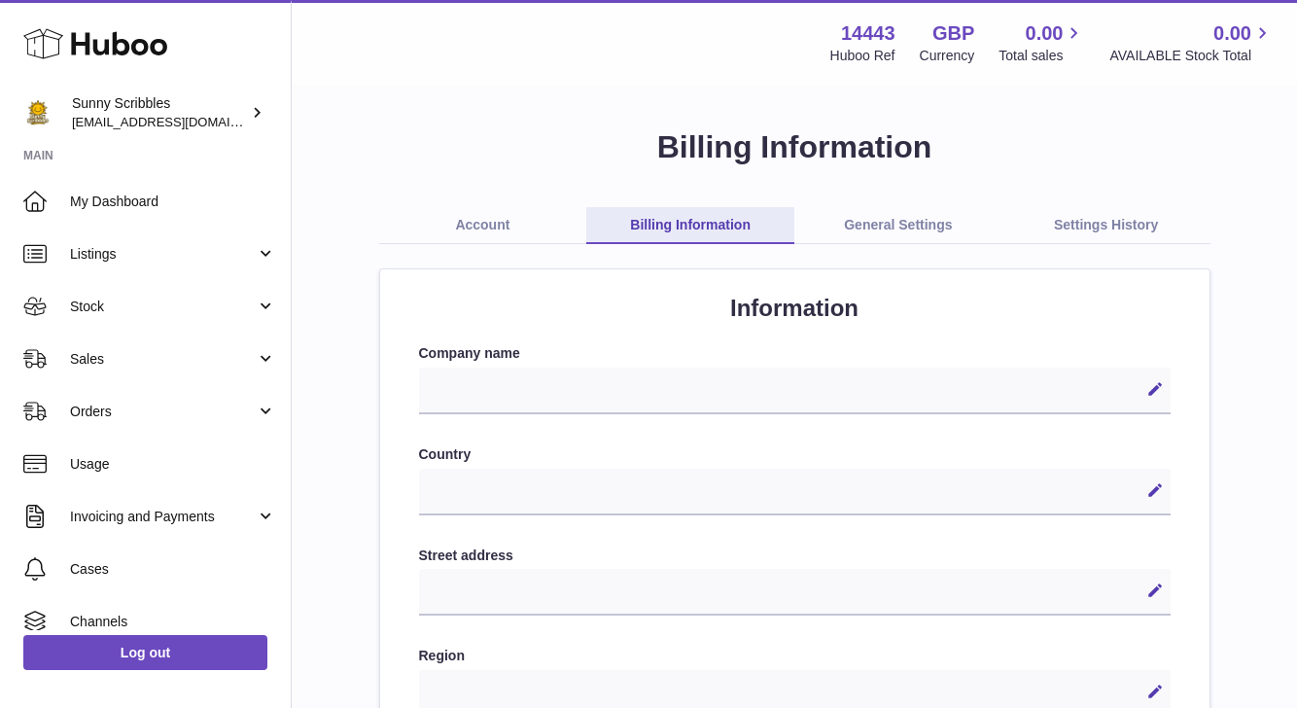
select select
click at [895, 211] on link "General Settings" at bounding box center [898, 225] width 208 height 37
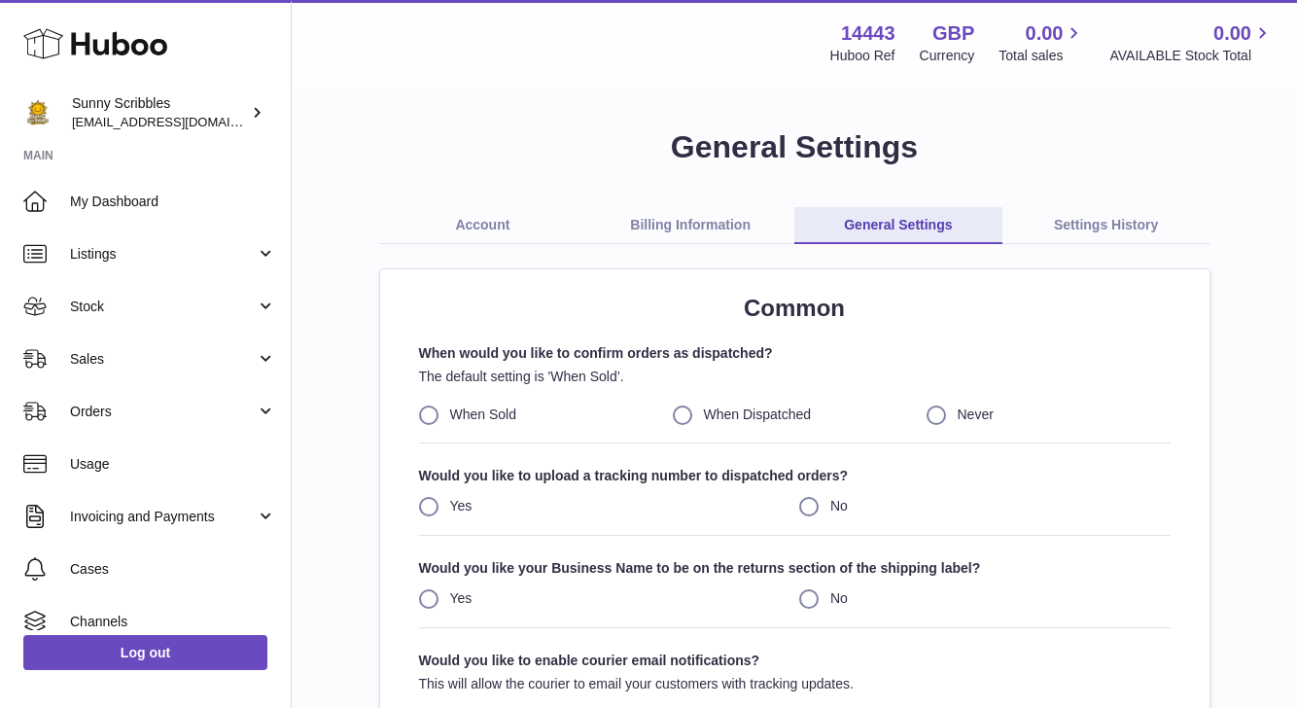
click at [1121, 222] on link "Settings History" at bounding box center [1106, 225] width 208 height 37
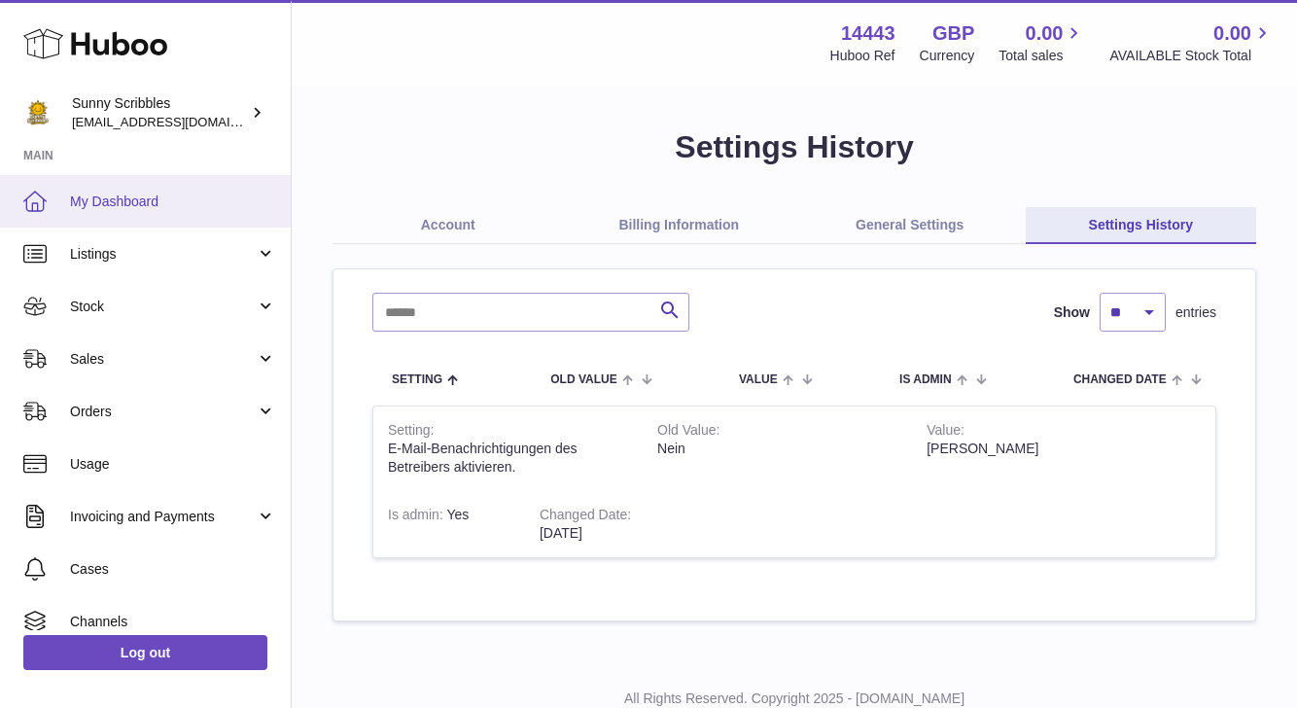
click at [173, 207] on span "My Dashboard" at bounding box center [173, 201] width 206 height 18
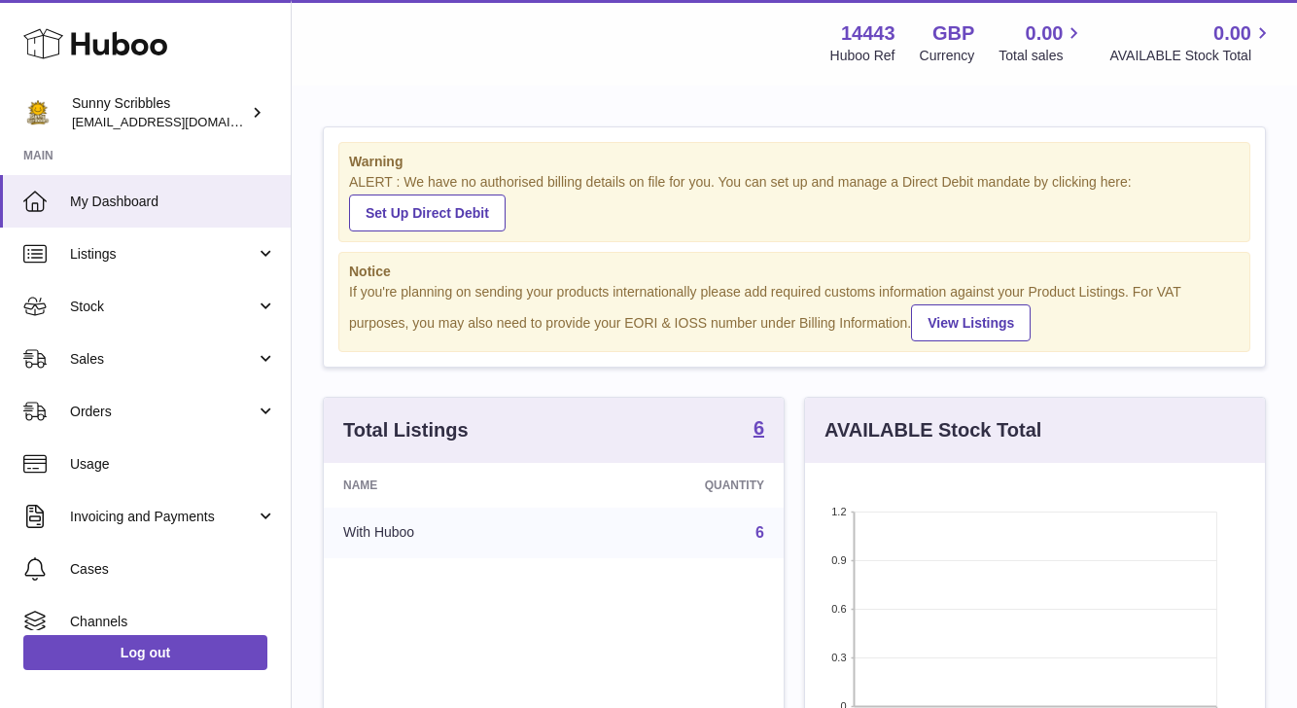
scroll to position [303, 460]
click at [421, 218] on link "Set Up Direct Debit" at bounding box center [427, 212] width 157 height 37
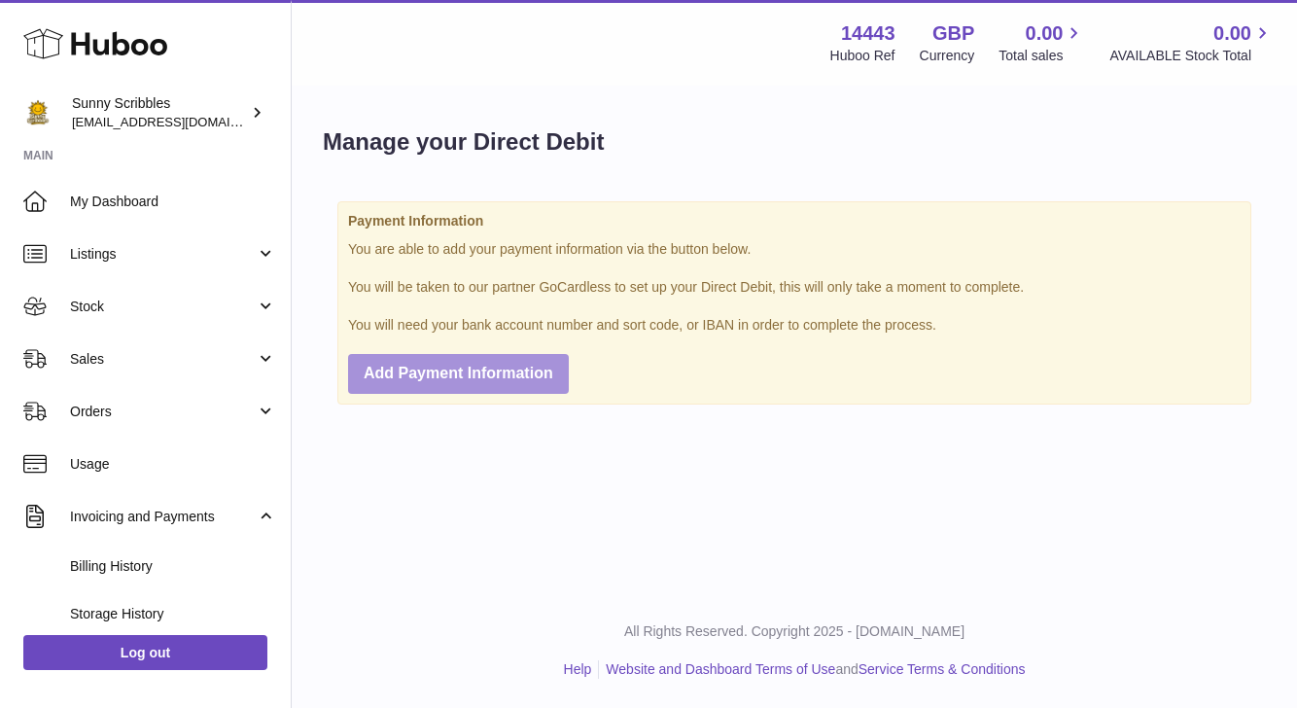
click at [503, 379] on span "Add Payment Information" at bounding box center [459, 373] width 190 height 17
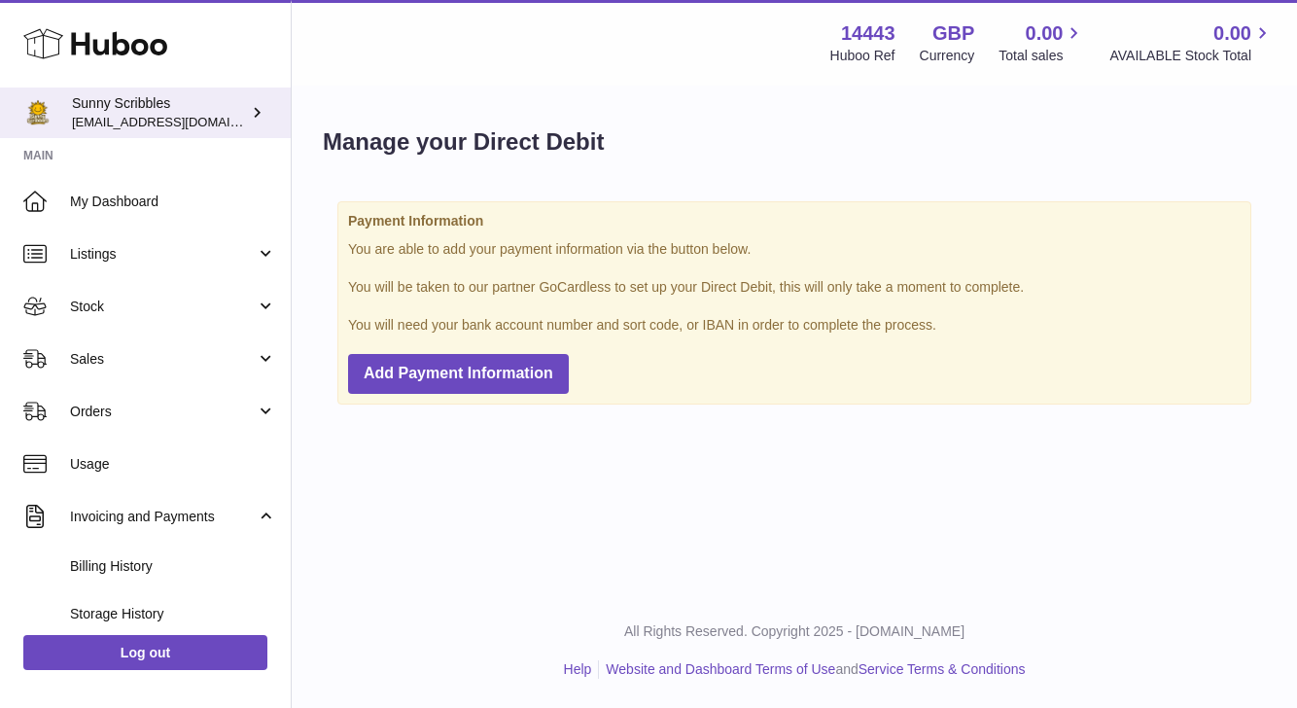
click at [203, 116] on span "[EMAIL_ADDRESS][DOMAIN_NAME]" at bounding box center [179, 122] width 214 height 16
